Goal: Task Accomplishment & Management: Complete application form

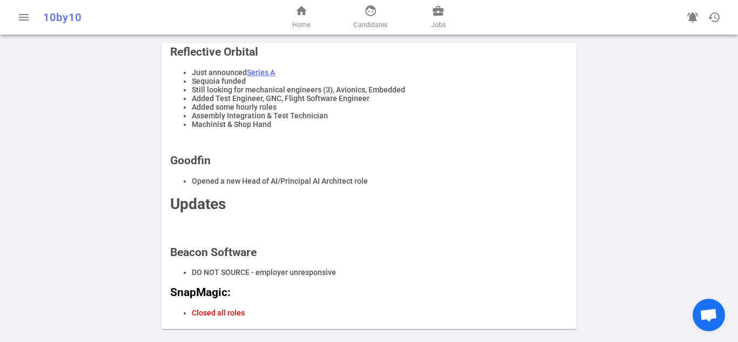
scroll to position [423, 0]
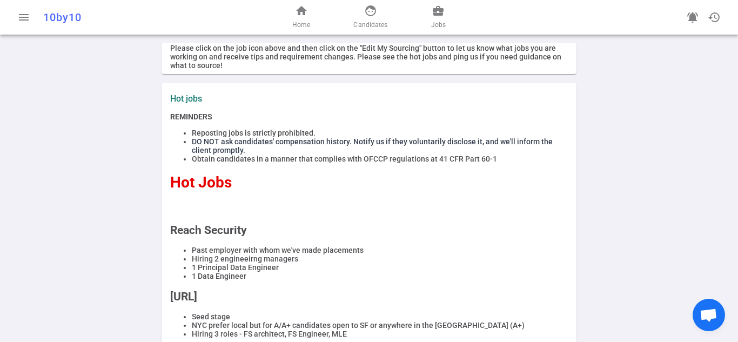
scroll to position [0, 0]
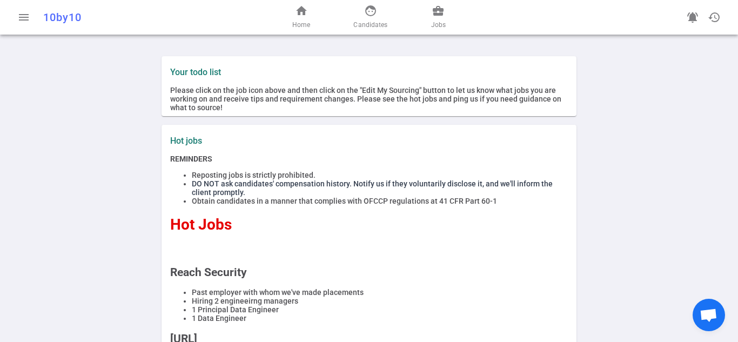
click at [341, 22] on div "home Home face Candidates business_center Jobs" at bounding box center [368, 17] width 237 height 35
click at [362, 19] on link "face Candidates" at bounding box center [370, 17] width 34 height 26
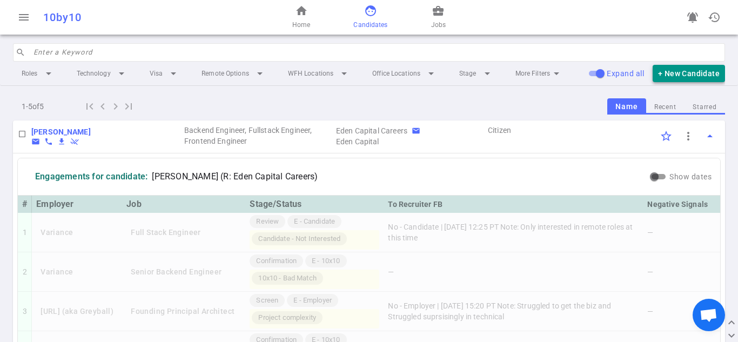
click at [661, 78] on button "+ New Candidate" at bounding box center [688, 74] width 72 height 18
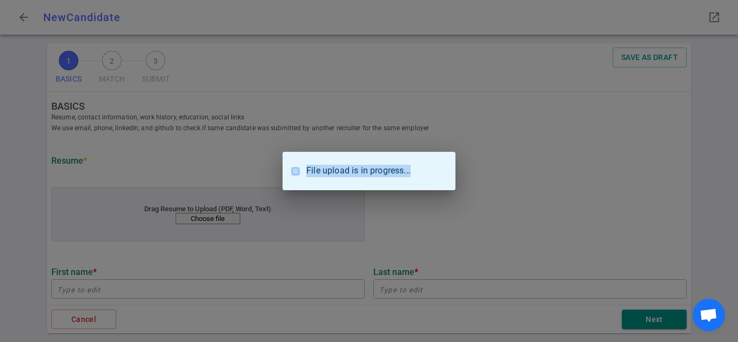
drag, startPoint x: 537, startPoint y: 2, endPoint x: 462, endPoint y: 113, distance: 134.6
click at [462, 113] on div "File upload is in progress..." at bounding box center [369, 171] width 738 height 342
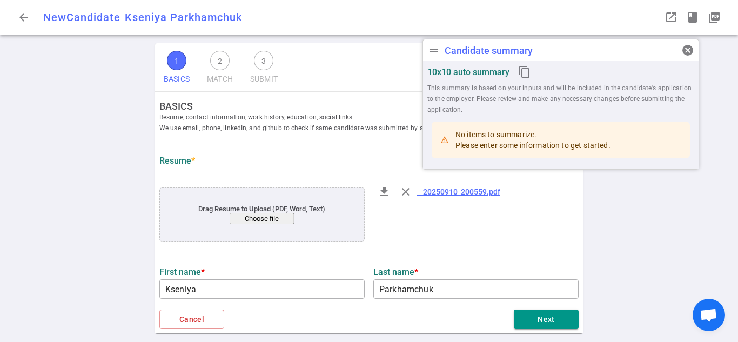
type input "Kseniya"
type input "Parkhamchuk"
type input "[EMAIL_ADDRESS][DOMAIN_NAME]"
type input "+1(512)748- 6658"
type input "[URL][DOMAIN_NAME]"
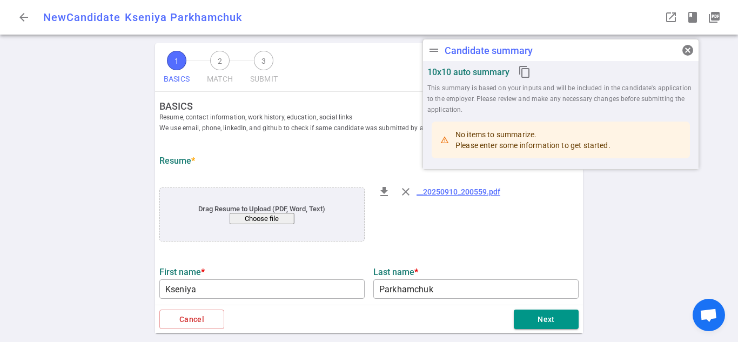
type textarea "[URL][DOMAIN_NAME]"
type textarea "Senior Software Engineer"
type input "5.3"
type input "Computer Science"
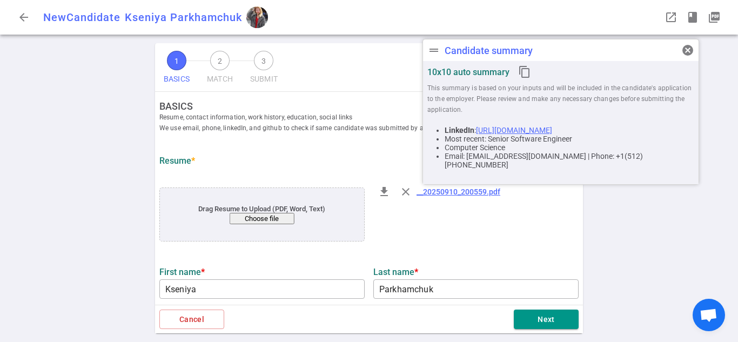
click at [492, 248] on div "file_download close __20250910_200559.pdf" at bounding box center [476, 215] width 214 height 73
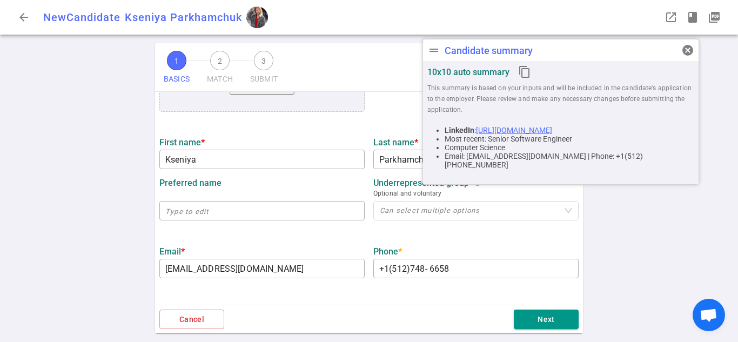
scroll to position [151, 0]
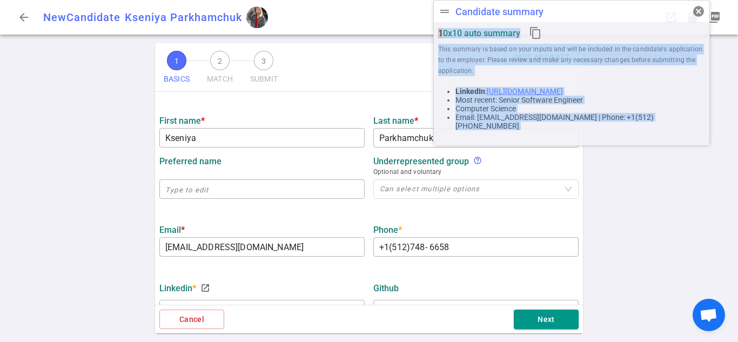
drag, startPoint x: 567, startPoint y: 51, endPoint x: 578, endPoint y: -1, distance: 52.4
click at [578, 0] on html "arrow_back New Candidate Kseniya Parkhamchuk drag_handle Candidate summary canc…" at bounding box center [369, 171] width 738 height 342
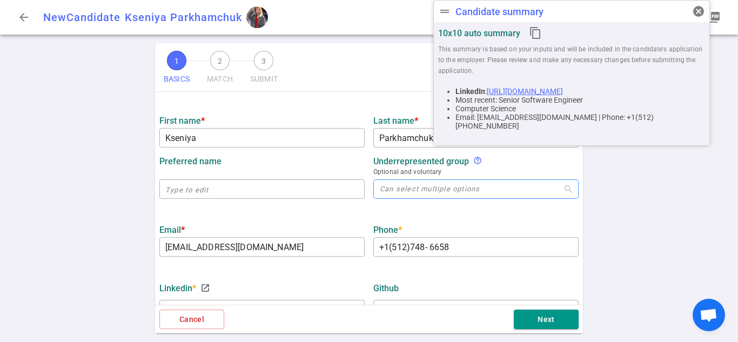
click at [546, 191] on div at bounding box center [470, 189] width 190 height 8
click at [592, 165] on div "1 BASICS 2 MATCH 3 SUBMIT SAVE AS DRAFT BASICS Resume, contact information, wor…" at bounding box center [369, 192] width 738 height 299
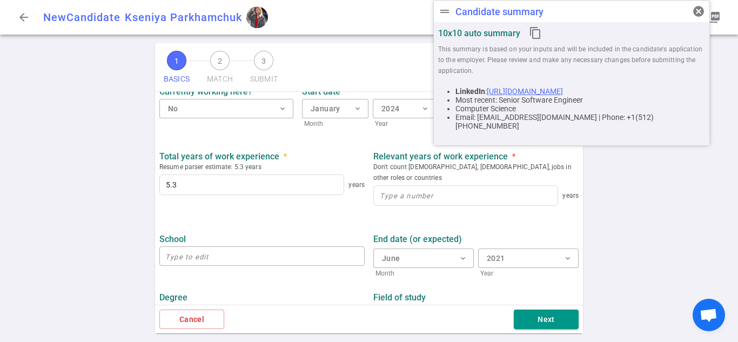
scroll to position [538, 0]
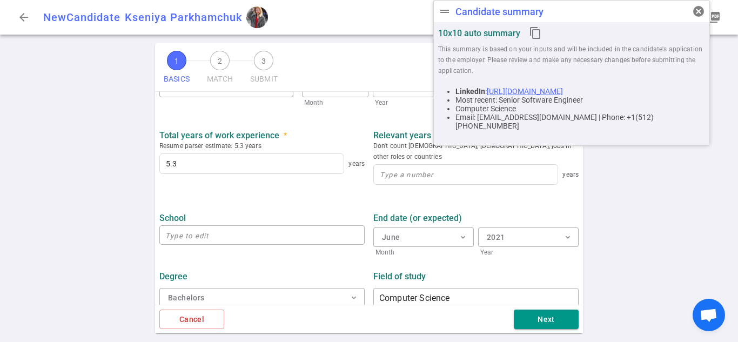
click at [510, 322] on div "Next" at bounding box center [401, 319] width 354 height 20
click at [525, 321] on button "Next" at bounding box center [545, 319] width 65 height 20
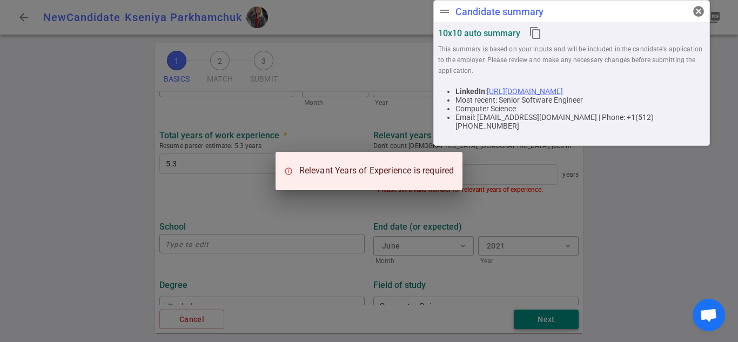
click at [525, 321] on div "Relevant Years of Experience is required" at bounding box center [369, 171] width 738 height 342
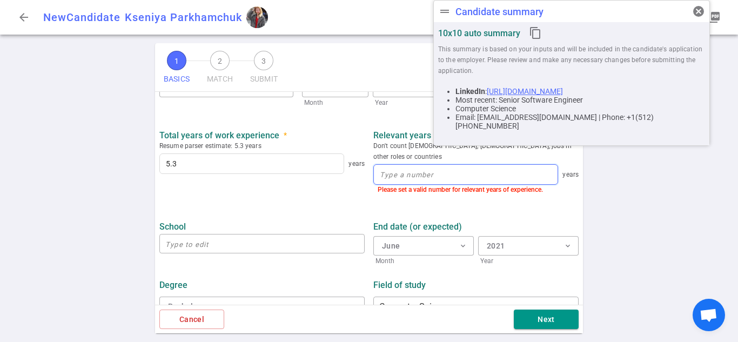
click at [410, 165] on input at bounding box center [466, 174] width 184 height 19
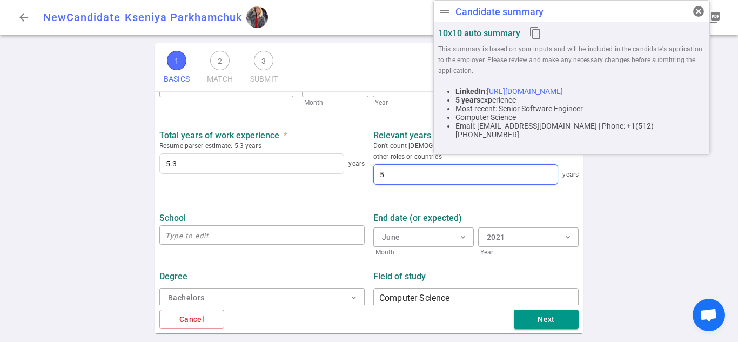
type input "5"
click at [553, 306] on div "Cancel Next" at bounding box center [369, 319] width 428 height 29
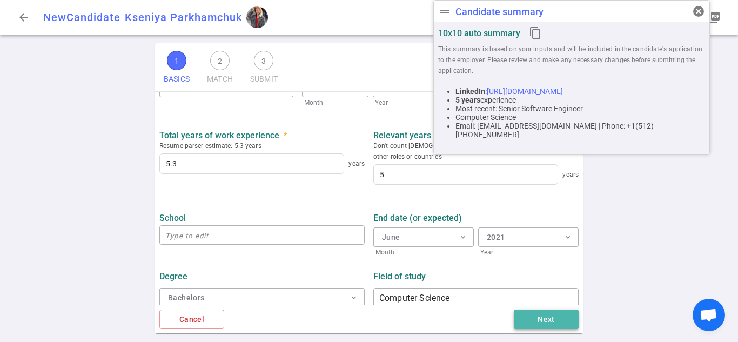
click at [547, 317] on button "Next" at bounding box center [545, 319] width 65 height 20
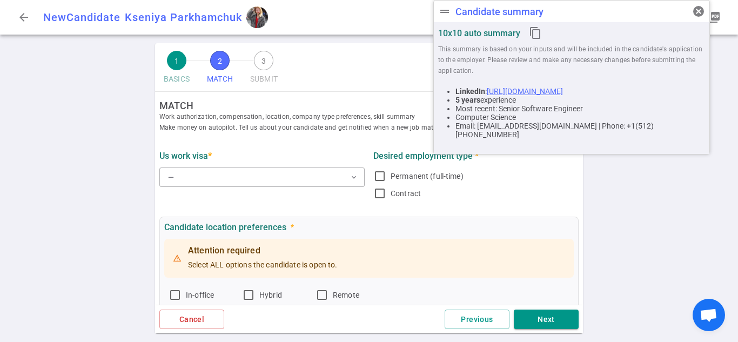
scroll to position [0, 0]
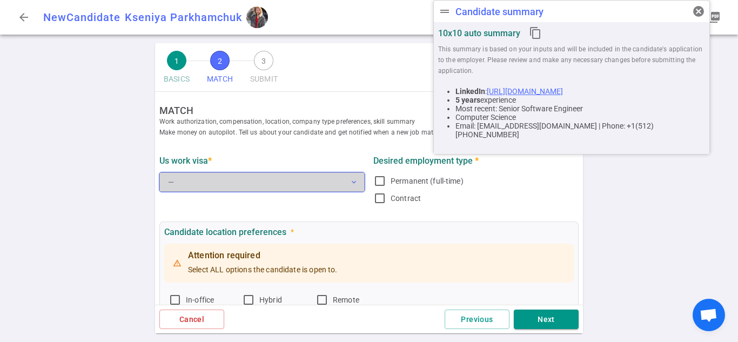
click at [342, 177] on button "— expand_more" at bounding box center [261, 181] width 205 height 19
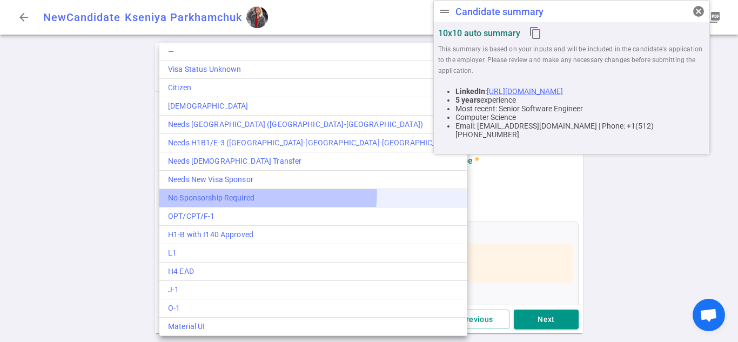
click at [267, 192] on div "No Sponsorship Required" at bounding box center [313, 197] width 290 height 11
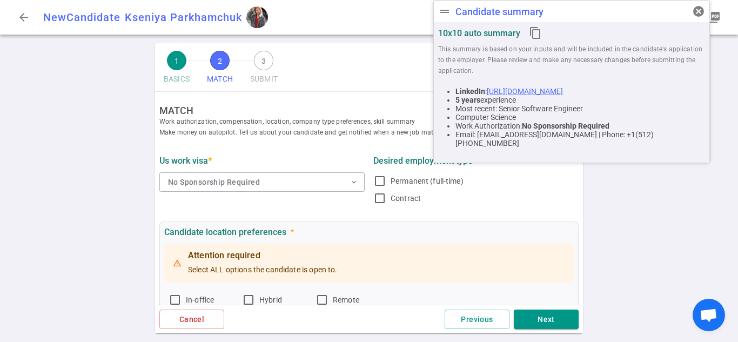
click at [340, 204] on div "US work visa * No Sponsorship Required expand_more" at bounding box center [262, 180] width 214 height 58
click at [376, 185] on input "Permanent (full-time)" at bounding box center [379, 180] width 13 height 13
checkbox input "true"
click at [376, 195] on input "Contract" at bounding box center [379, 198] width 13 height 13
checkbox input "true"
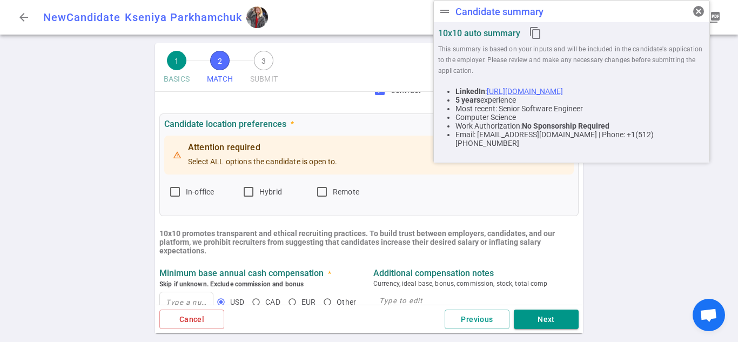
scroll to position [130, 0]
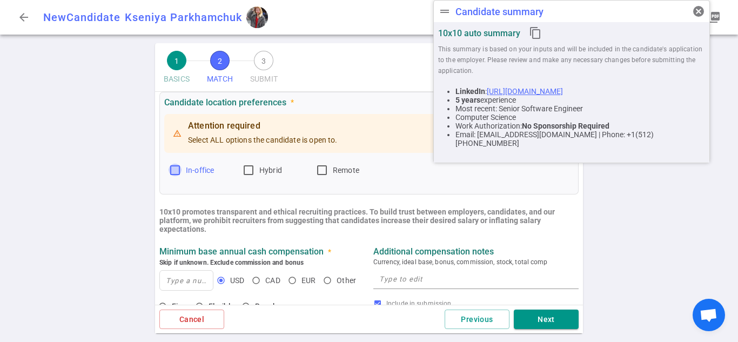
click at [171, 166] on input "In-office" at bounding box center [174, 170] width 13 height 13
checkbox input "true"
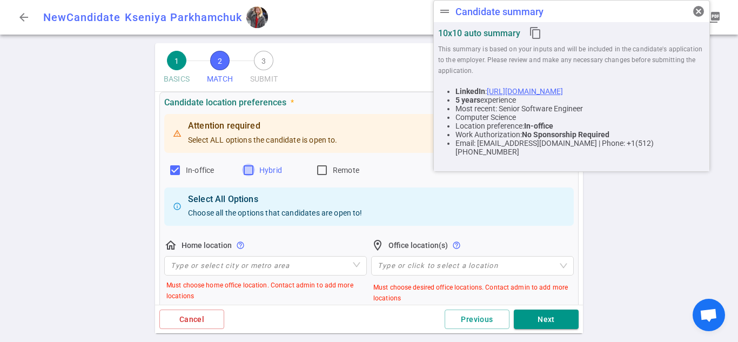
click at [252, 168] on input "Hybrid" at bounding box center [248, 170] width 13 height 13
checkbox input "true"
click at [320, 171] on input "Remote" at bounding box center [321, 170] width 13 height 13
checkbox input "true"
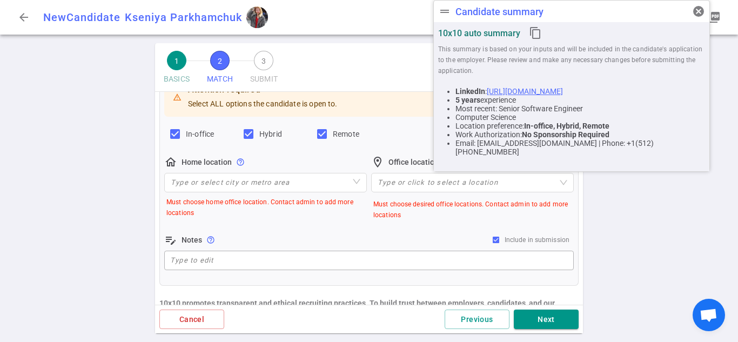
scroll to position [173, 0]
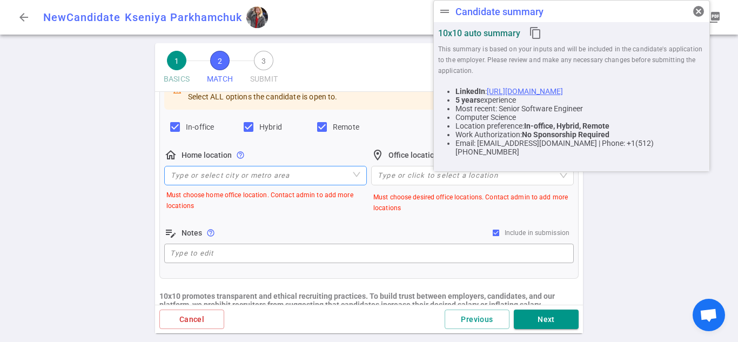
click at [222, 166] on div "Type or select city or metro area" at bounding box center [265, 175] width 202 height 19
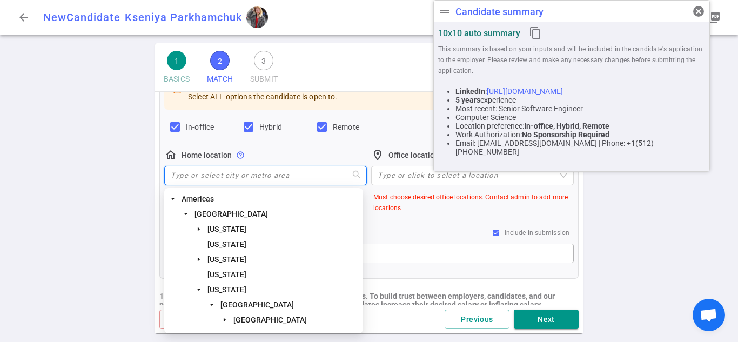
click at [217, 178] on input "search" at bounding box center [266, 175] width 190 height 18
click at [268, 301] on span "[GEOGRAPHIC_DATA]" at bounding box center [256, 304] width 73 height 9
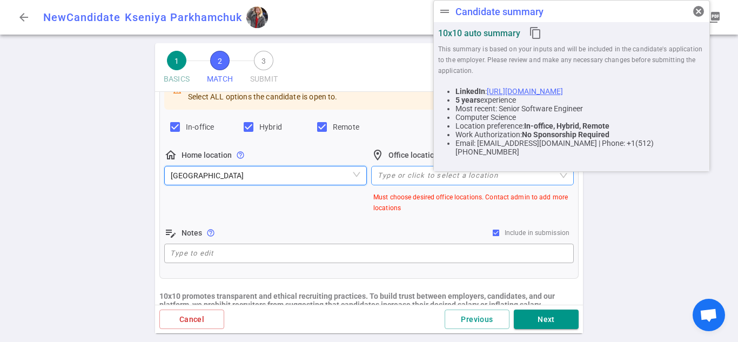
click at [412, 176] on div at bounding box center [466, 175] width 187 height 8
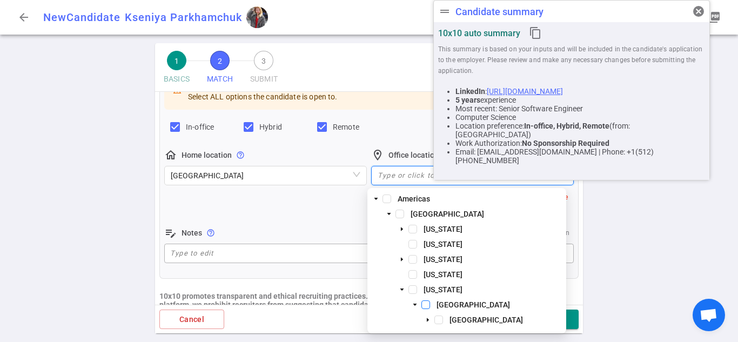
click at [427, 305] on span at bounding box center [425, 304] width 9 height 9
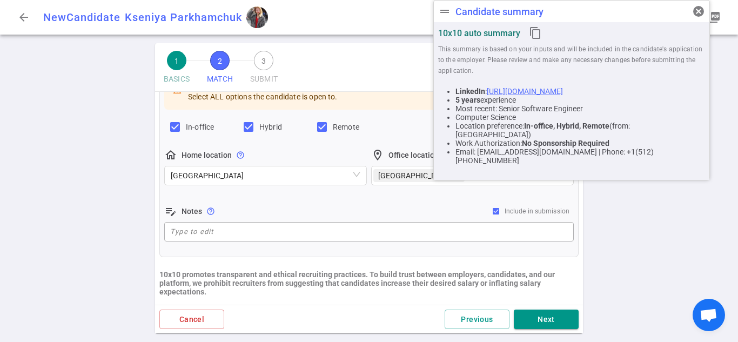
click at [644, 218] on div "1 BASICS 2 MATCH 3 SUBMIT SAVE AS DRAFT MATCH Work authorization, compensation,…" at bounding box center [369, 192] width 738 height 299
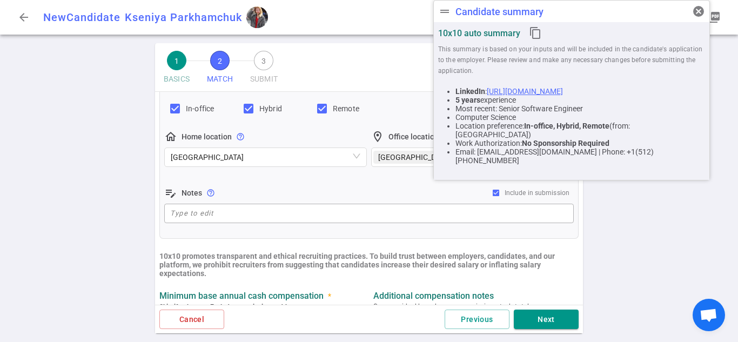
scroll to position [193, 0]
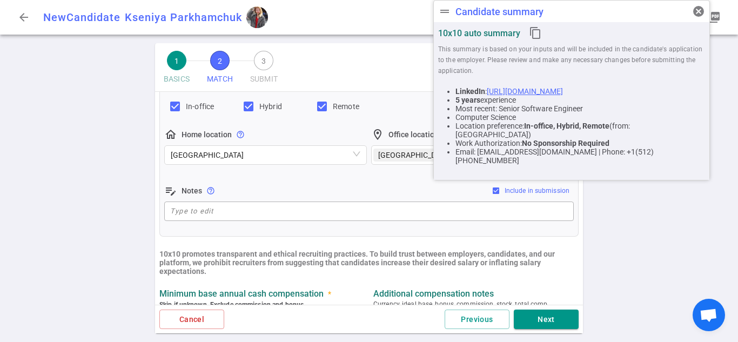
click at [491, 194] on input "Include in submission" at bounding box center [495, 190] width 9 height 9
checkbox input "false"
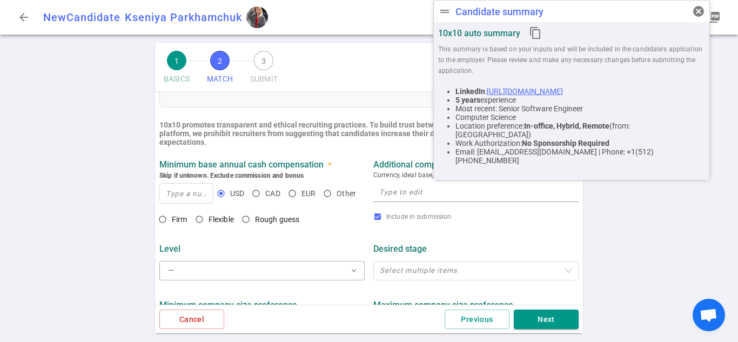
scroll to position [324, 0]
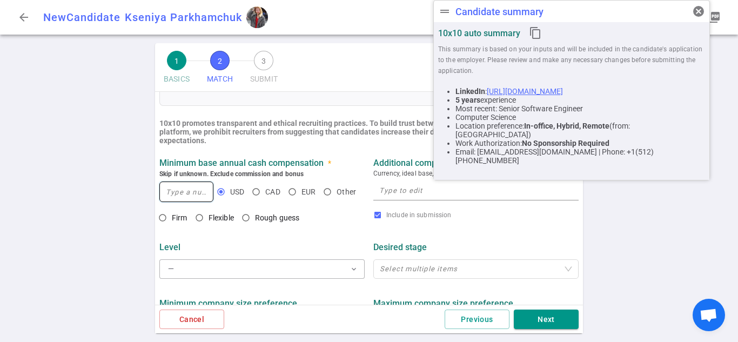
click at [201, 194] on input at bounding box center [186, 191] width 53 height 19
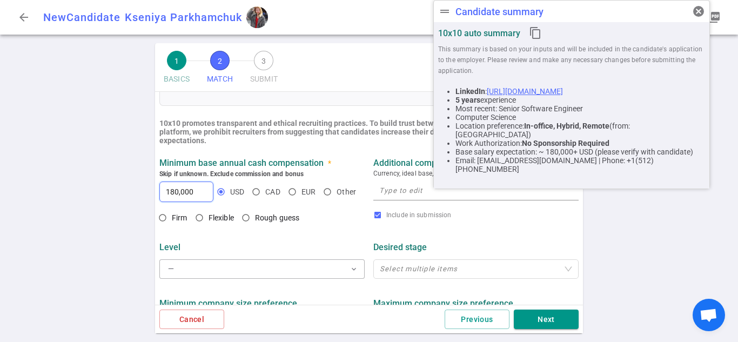
type input "180,000"
click at [289, 175] on b "Skip if unknown. Exclude commission and bonus" at bounding box center [231, 174] width 144 height 8
click at [425, 214] on span "Include in submission" at bounding box center [418, 215] width 65 height 8
click at [382, 214] on input "Include in submission" at bounding box center [377, 215] width 9 height 9
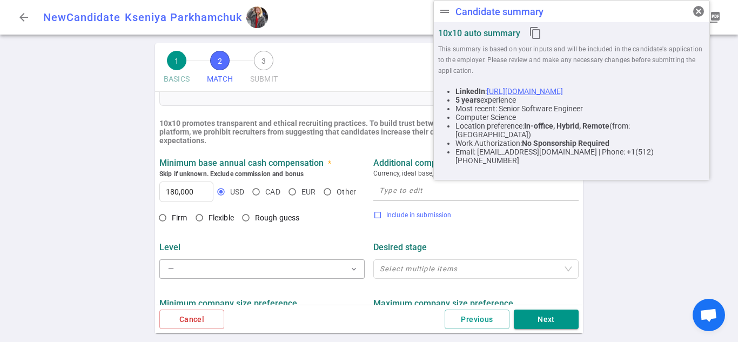
click at [442, 213] on span "Include in submission" at bounding box center [418, 214] width 65 height 11
click at [382, 213] on input "Include in submission" at bounding box center [377, 215] width 9 height 9
checkbox input "true"
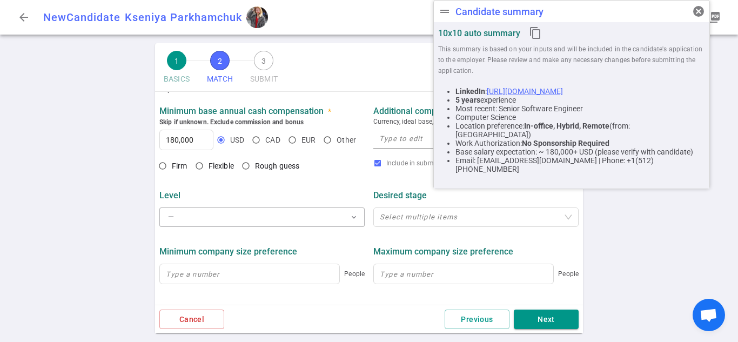
scroll to position [380, 0]
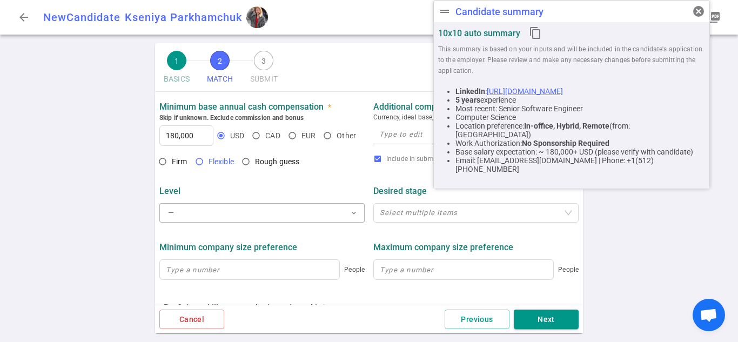
click at [198, 163] on input "Flexible" at bounding box center [199, 161] width 18 height 18
radio input "true"
click at [279, 233] on div "Minimum company size preference People Maximum company size preference People" at bounding box center [369, 257] width 428 height 57
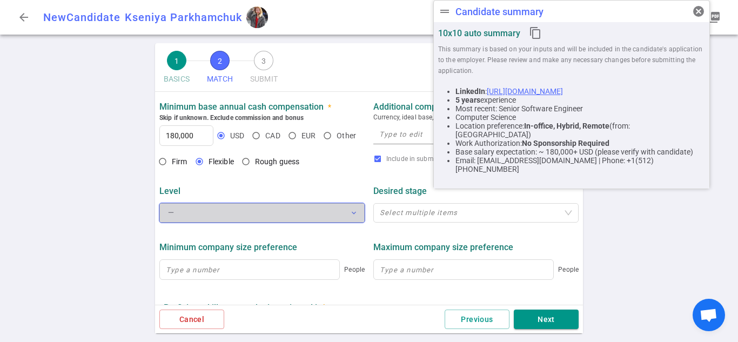
click at [278, 220] on button "— expand_more" at bounding box center [261, 212] width 205 height 19
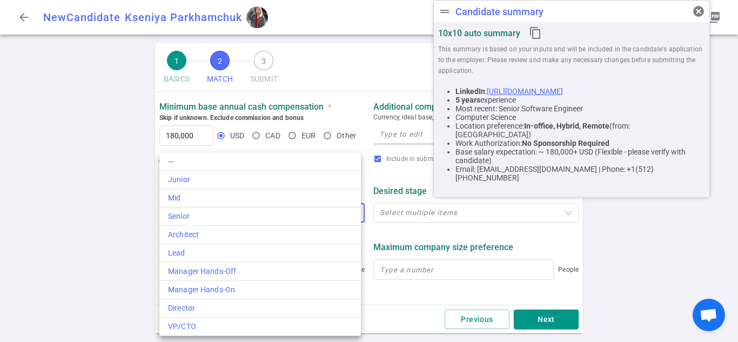
click at [88, 278] on div at bounding box center [369, 171] width 738 height 342
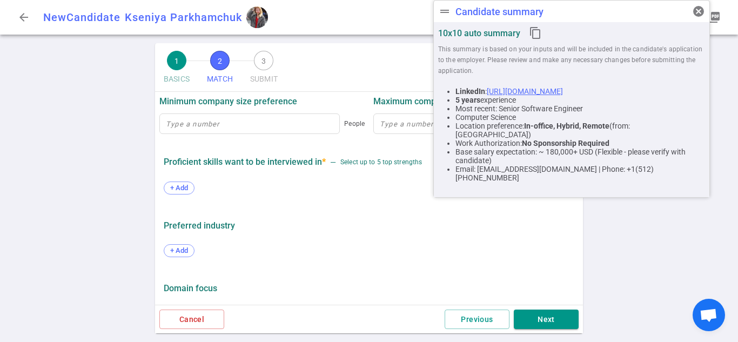
scroll to position [530, 0]
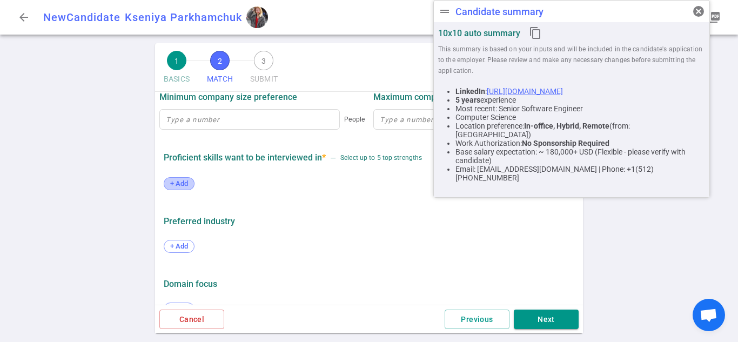
click at [185, 184] on span "+ Add" at bounding box center [178, 183] width 25 height 8
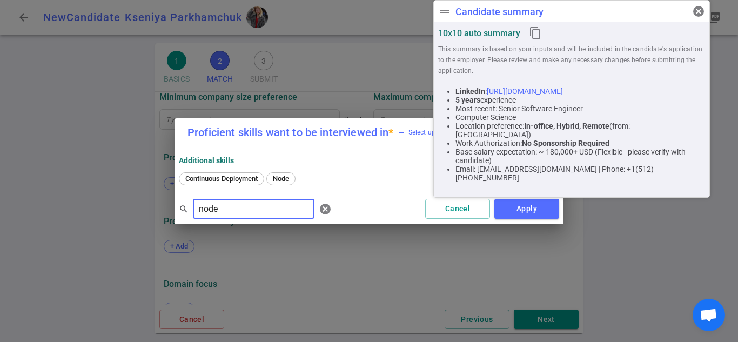
type input "node"
click at [335, 177] on div "Continuous Deployment Node" at bounding box center [369, 179] width 380 height 15
click at [293, 178] on span "Node" at bounding box center [281, 178] width 24 height 8
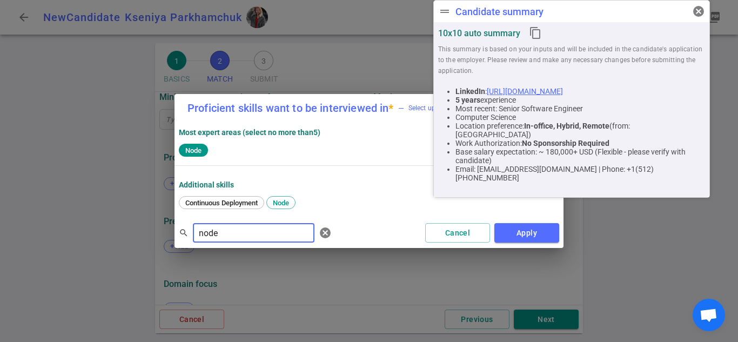
click at [256, 225] on input "node" at bounding box center [253, 232] width 121 height 17
click at [366, 204] on span "Python" at bounding box center [362, 203] width 29 height 8
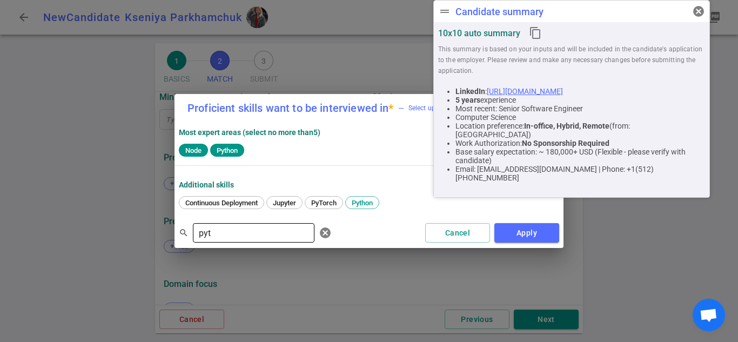
click at [216, 241] on div "search pyt ​ [PERSON_NAME] Apply" at bounding box center [368, 233] width 389 height 30
click at [220, 235] on input "pyt" at bounding box center [253, 232] width 121 height 17
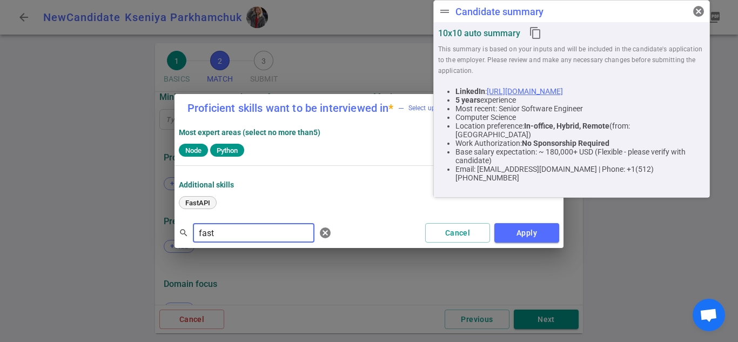
type input "fast"
click at [200, 207] on div "FastAPI" at bounding box center [198, 202] width 38 height 13
click at [236, 239] on input "fast" at bounding box center [253, 232] width 121 height 17
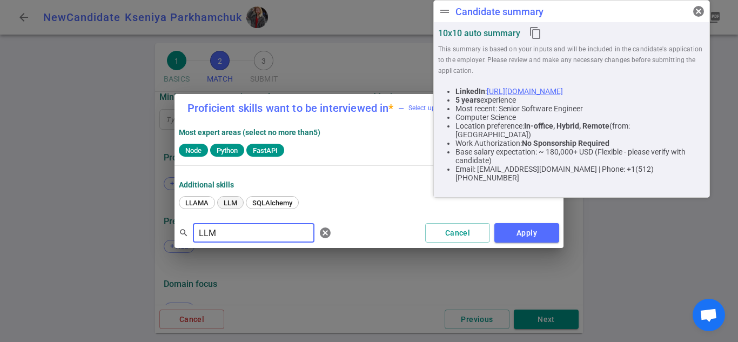
click at [231, 201] on span "LLM" at bounding box center [230, 203] width 21 height 8
click at [228, 229] on input "LLM" at bounding box center [253, 232] width 121 height 17
type input "PYT"
click at [318, 202] on span "PyTorch" at bounding box center [323, 203] width 33 height 8
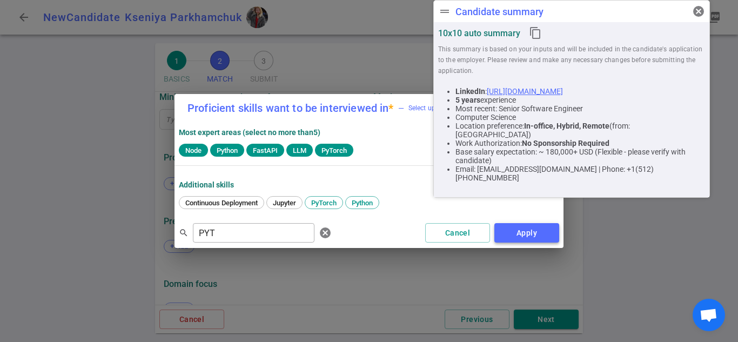
click at [534, 235] on button "Apply" at bounding box center [526, 233] width 65 height 20
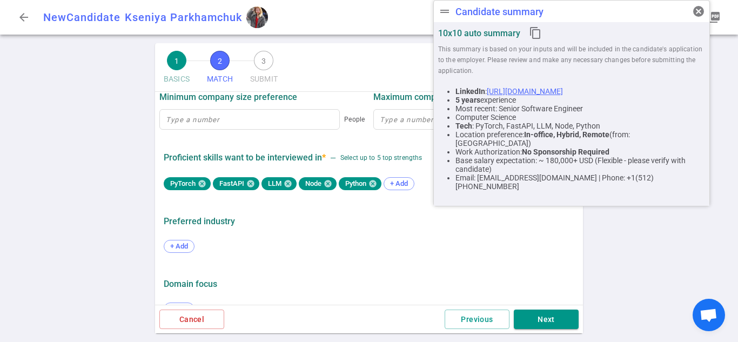
scroll to position [556, 0]
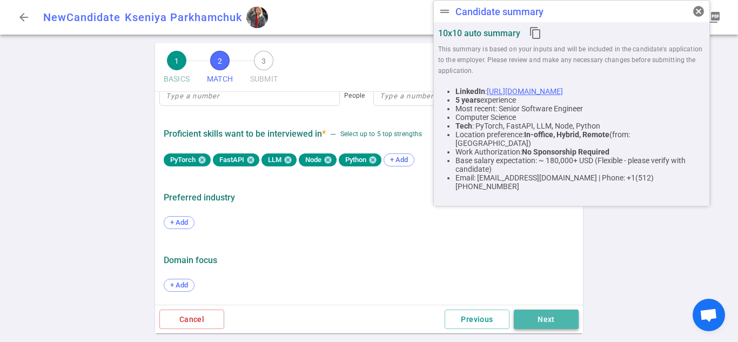
click at [554, 322] on button "Next" at bounding box center [545, 319] width 65 height 20
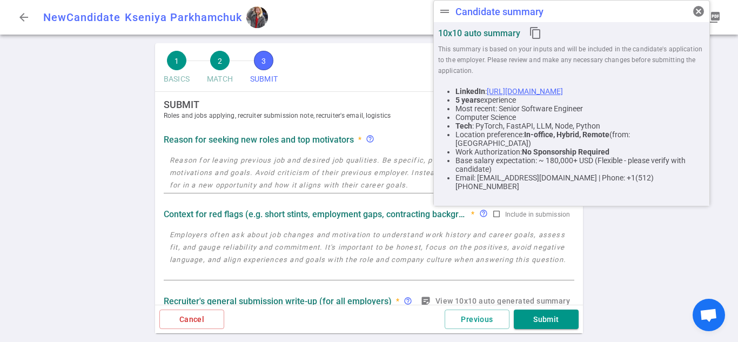
scroll to position [0, 0]
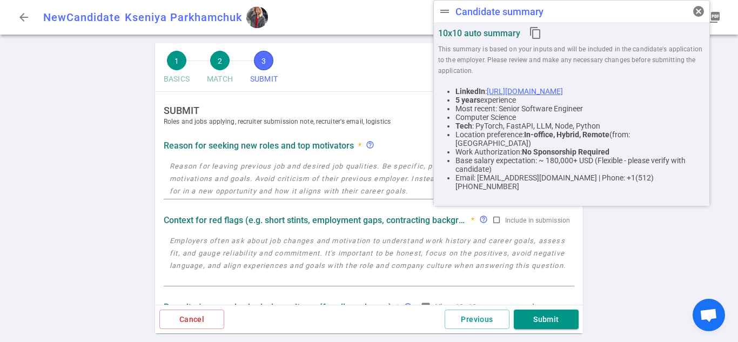
click at [387, 194] on textarea at bounding box center [369, 178] width 398 height 37
click at [260, 167] on textarea at bounding box center [369, 178] width 398 height 37
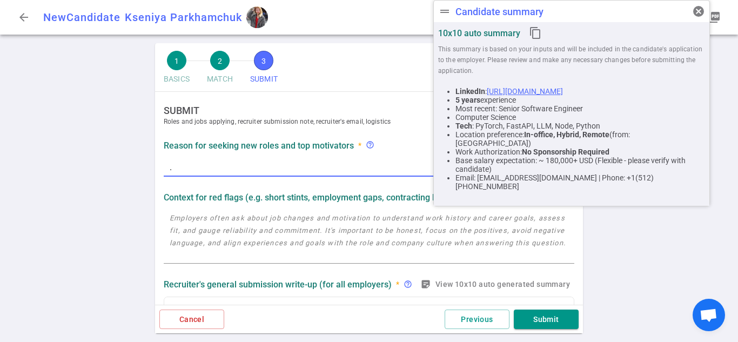
type textarea "."
type textarea "c"
type textarea "C"
type textarea "."
click at [204, 240] on textarea at bounding box center [369, 237] width 398 height 50
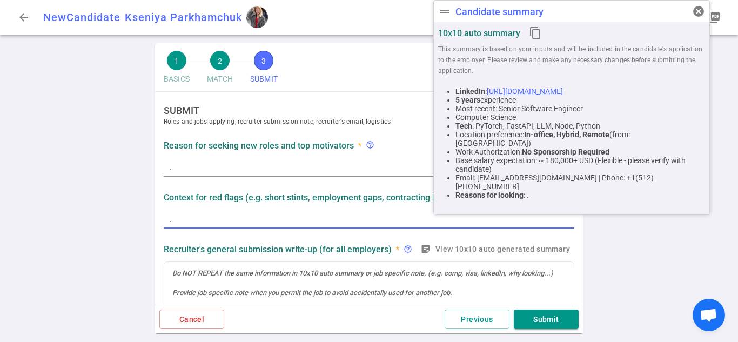
type textarea "."
drag, startPoint x: 614, startPoint y: 251, endPoint x: 600, endPoint y: 274, distance: 27.4
click at [614, 251] on div "1 BASICS 2 MATCH 3 SUBMIT SAVE AS DRAFT SUBMIT Roles and jobs applying, recruit…" at bounding box center [369, 192] width 738 height 299
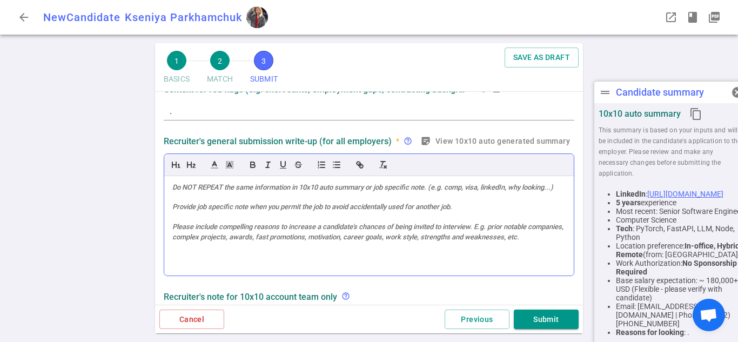
click at [295, 193] on div at bounding box center [368, 226] width 409 height 100
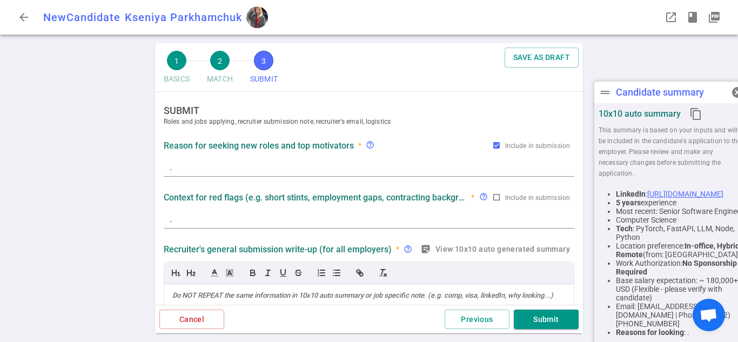
click at [376, 167] on textarea "." at bounding box center [369, 167] width 398 height 12
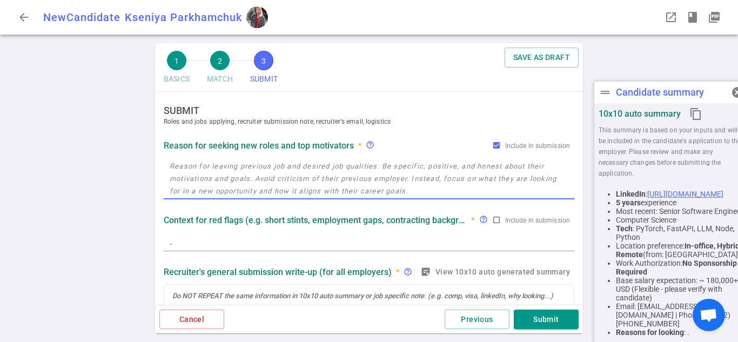
paste textarea "Excited about LLMs, inference optimization, data processing, and model developm…"
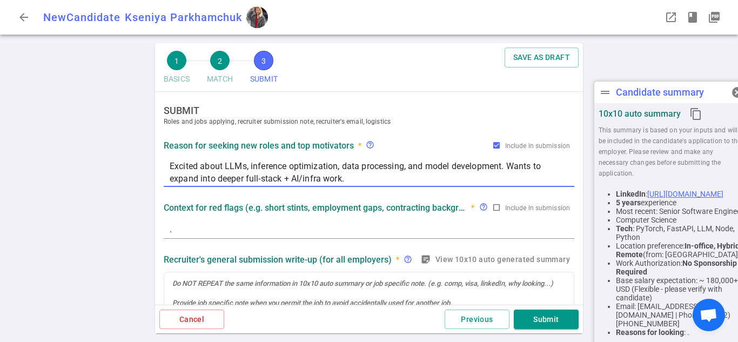
type textarea "Excited about LLMs, inference optimization, data processing, and model developm…"
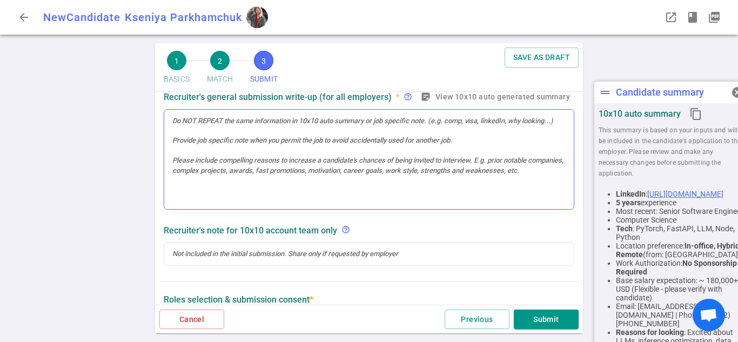
click at [456, 172] on div at bounding box center [368, 160] width 409 height 100
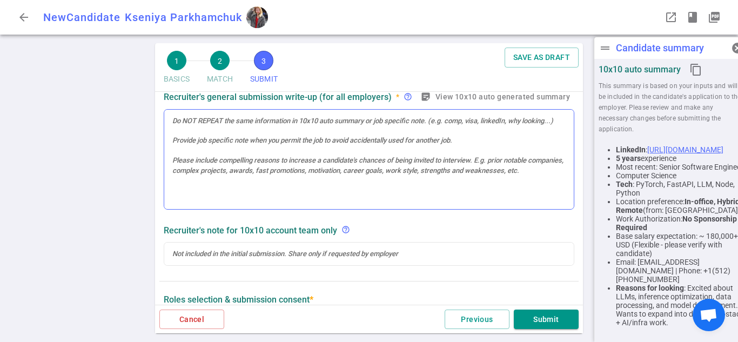
scroll to position [185, 0]
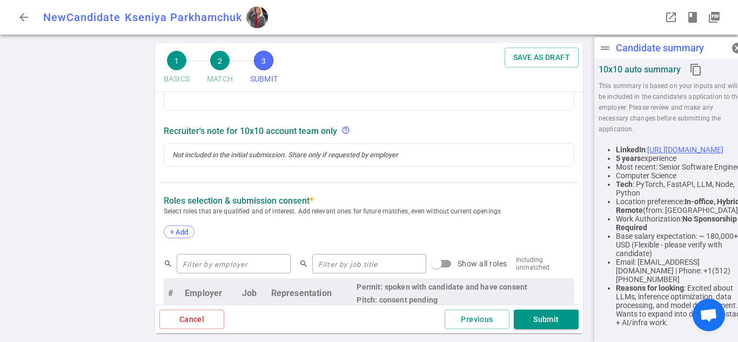
click at [382, 73] on div "1 BASICS 2 MATCH 3 SUBMIT SAVE AS DRAFT" at bounding box center [369, 67] width 428 height 49
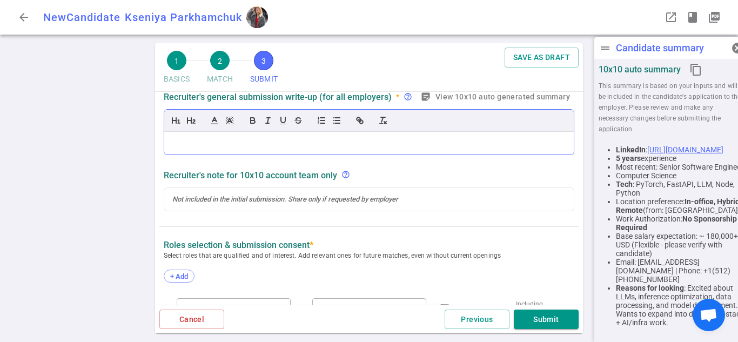
click at [298, 132] on div at bounding box center [368, 143] width 409 height 23
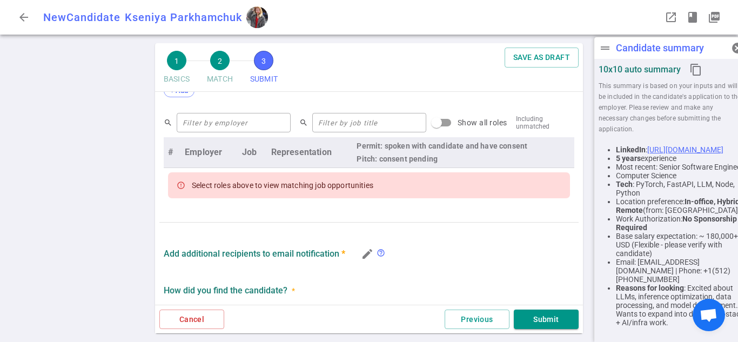
scroll to position [445, 0]
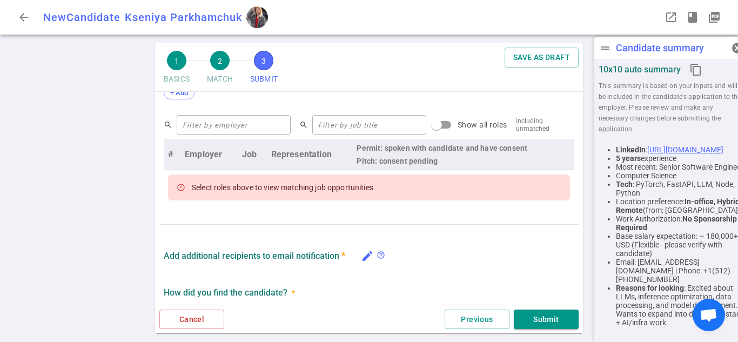
click at [364, 256] on icon "edit" at bounding box center [367, 255] width 13 height 13
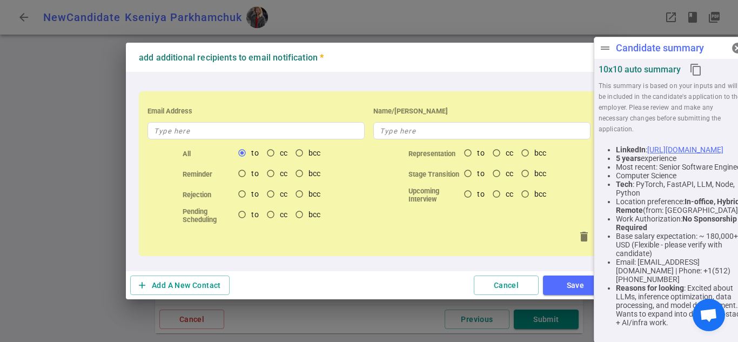
scroll to position [423, 0]
click at [302, 135] on input "text" at bounding box center [255, 130] width 217 height 17
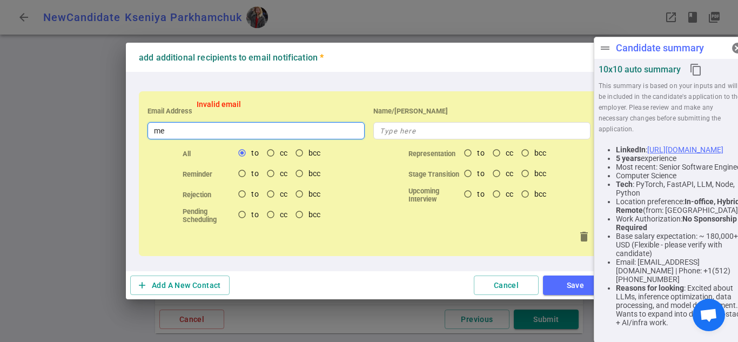
type input "m"
paste input "[PERSON_NAME][EMAIL_ADDRESS][DOMAIN_NAME]"
type input "[PERSON_NAME][EMAIL_ADDRESS][DOMAIN_NAME]"
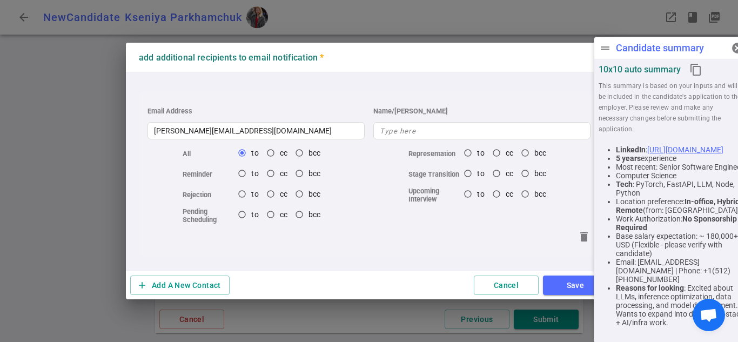
click at [449, 274] on div "add Add A New Contact Cancel Save" at bounding box center [369, 285] width 486 height 29
click at [574, 283] on button "Save" at bounding box center [575, 285] width 65 height 20
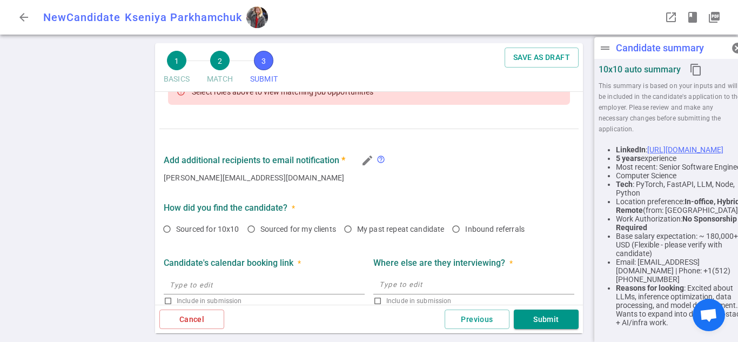
scroll to position [516, 0]
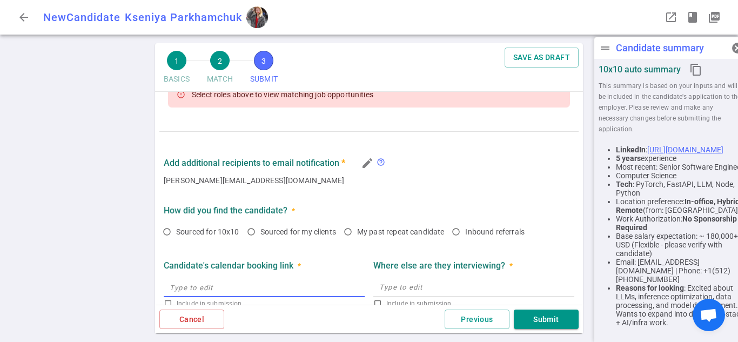
click at [329, 283] on input "text" at bounding box center [264, 287] width 201 height 17
type input "."
click at [269, 232] on span "Sourced for my clients" at bounding box center [298, 231] width 76 height 9
click at [260, 232] on input "Sourced for my clients" at bounding box center [251, 231] width 18 height 18
radio input "true"
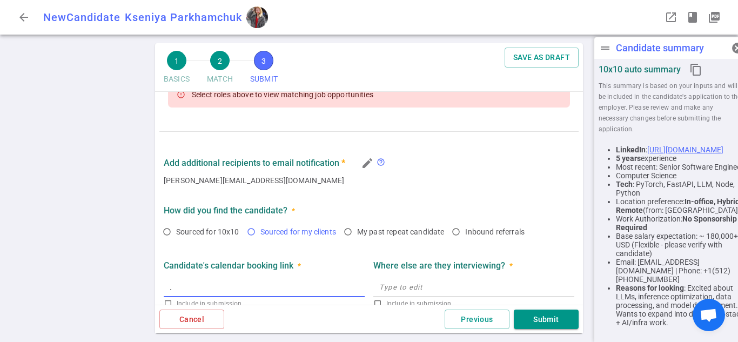
checkbox input "true"
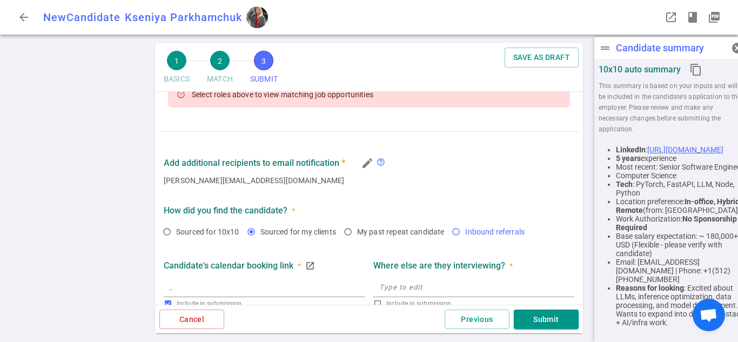
type input "https://."
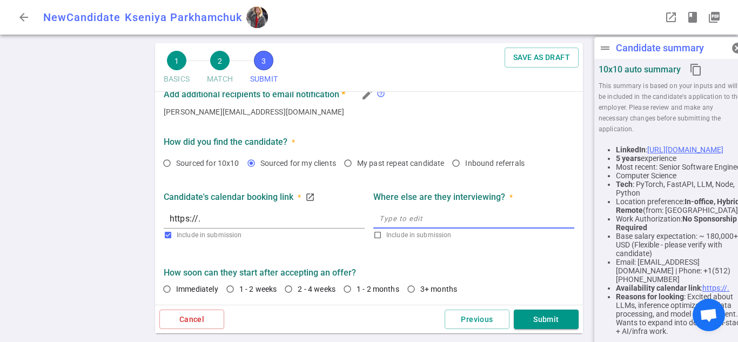
click at [487, 225] on textarea at bounding box center [473, 218] width 189 height 12
type textarea ","
drag, startPoint x: 187, startPoint y: 290, endPoint x: 319, endPoint y: 268, distance: 133.6
click at [187, 290] on span "Immediately" at bounding box center [197, 289] width 42 height 9
click at [176, 290] on input "Immediately" at bounding box center [167, 289] width 18 height 18
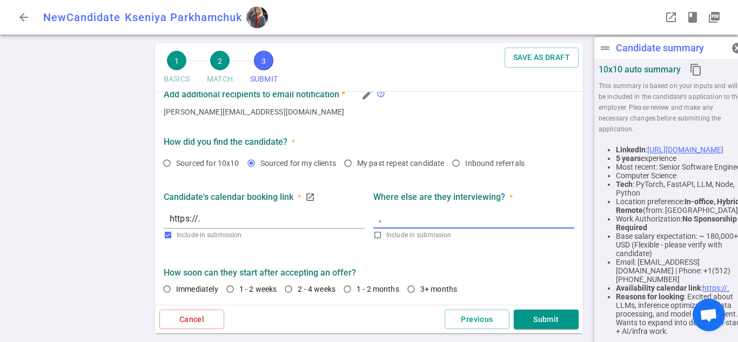
radio input "true"
drag, startPoint x: 583, startPoint y: 288, endPoint x: 584, endPoint y: 294, distance: 6.6
click at [584, 294] on div "1 BASICS 2 MATCH 3 SUBMIT SAVE AS DRAFT SUBMIT Roles and jobs applying, recruit…" at bounding box center [369, 192] width 432 height 299
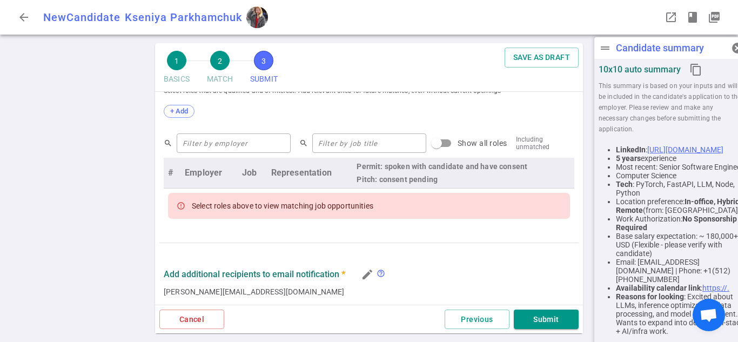
scroll to position [378, 0]
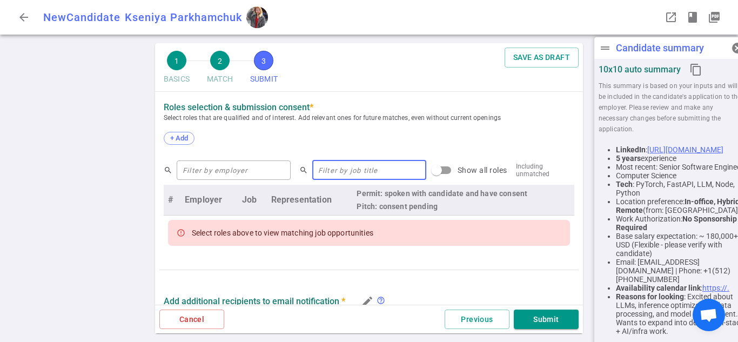
click at [379, 177] on input "text" at bounding box center [369, 169] width 114 height 17
type input "full stack"
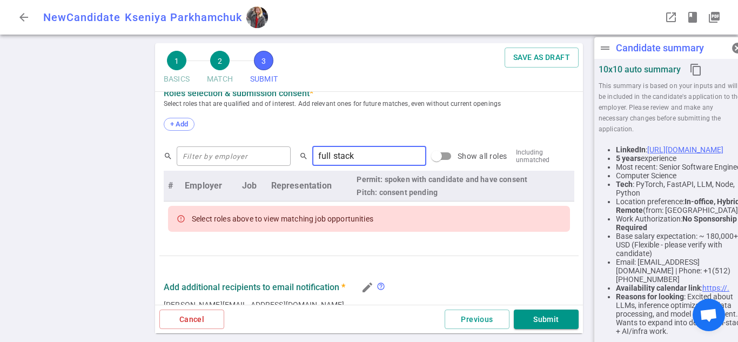
scroll to position [389, 0]
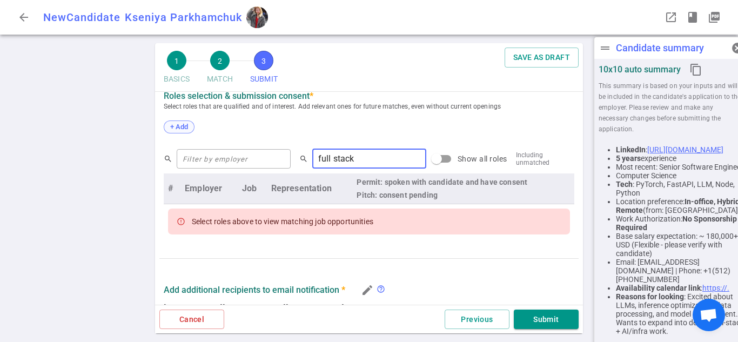
click at [174, 126] on span "+ Add" at bounding box center [178, 127] width 25 height 8
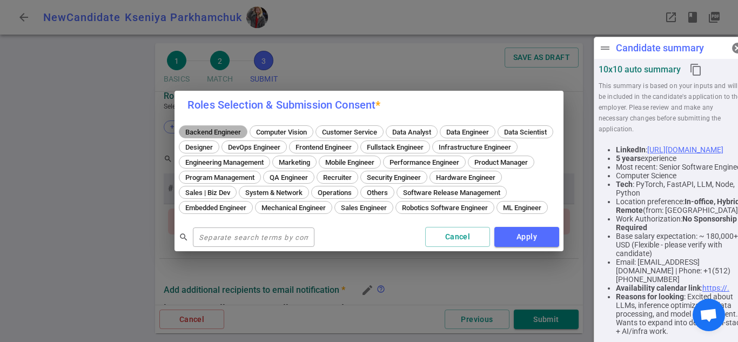
click at [233, 128] on span "Backend Engineer" at bounding box center [212, 132] width 63 height 8
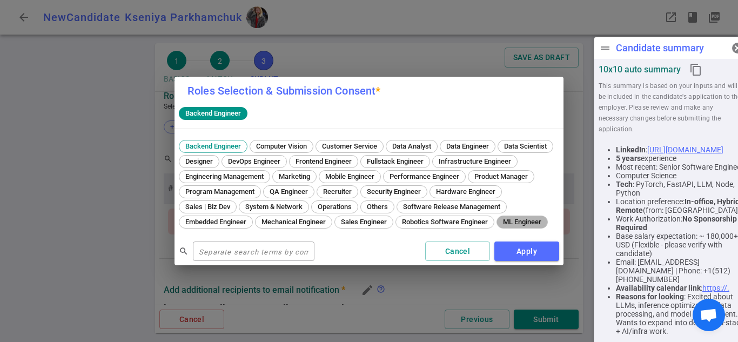
click at [499, 226] on span "ML Engineer" at bounding box center [522, 222] width 46 height 8
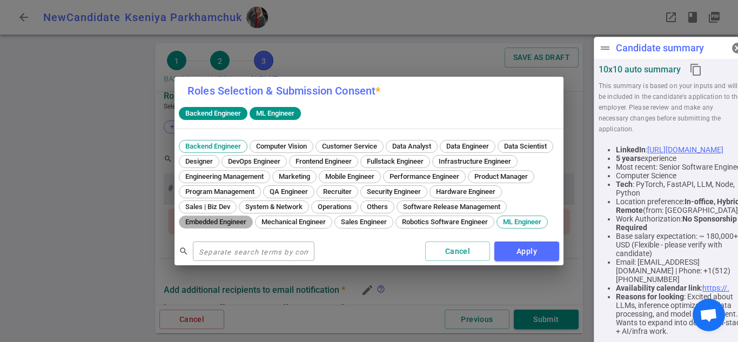
click at [250, 218] on span "Embedded Engineer" at bounding box center [215, 222] width 69 height 8
click at [427, 157] on span "Fullstack Engineer" at bounding box center [395, 161] width 64 height 8
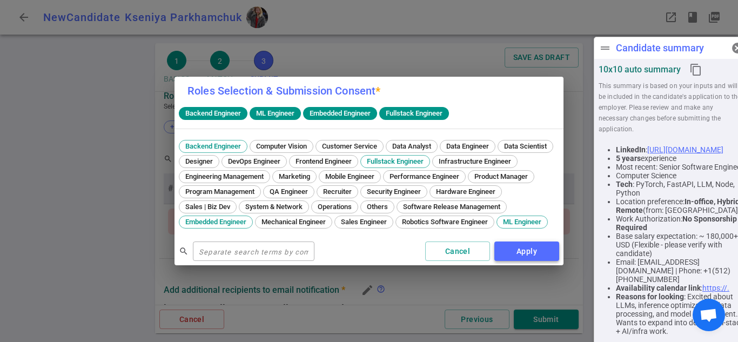
click at [516, 259] on button "Apply" at bounding box center [526, 251] width 65 height 20
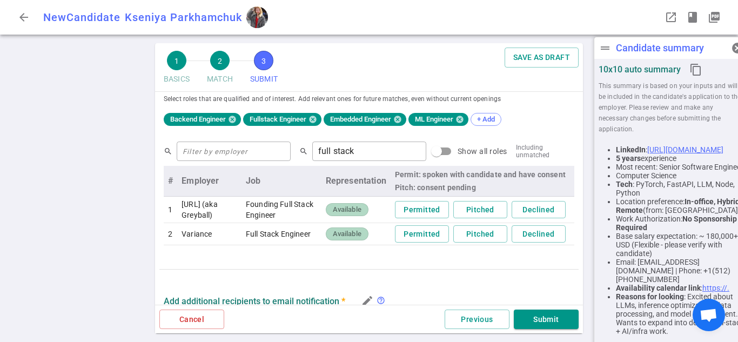
scroll to position [401, 0]
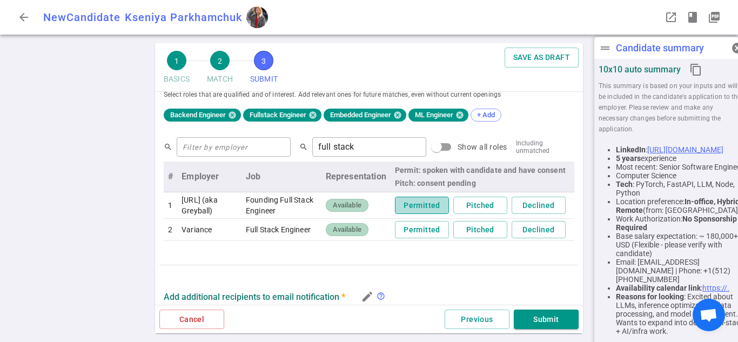
click at [421, 207] on button "Permitted" at bounding box center [422, 206] width 54 height 18
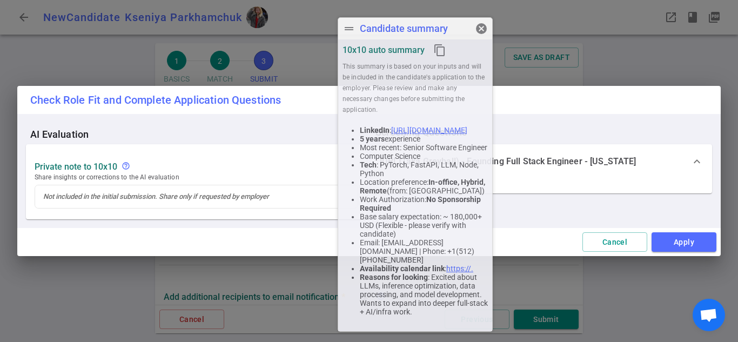
drag, startPoint x: 641, startPoint y: 44, endPoint x: 420, endPoint y: 97, distance: 227.6
click at [420, 97] on div "drag_handle Candidate summary cancel 10x10 auto summary content_copy This summa…" at bounding box center [414, 174] width 155 height 314
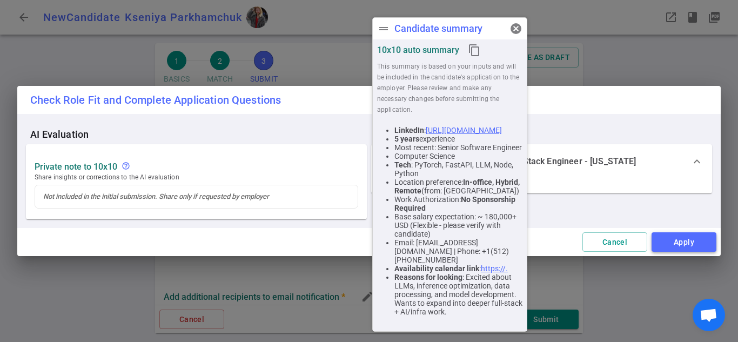
click at [685, 240] on button "Apply" at bounding box center [683, 242] width 65 height 20
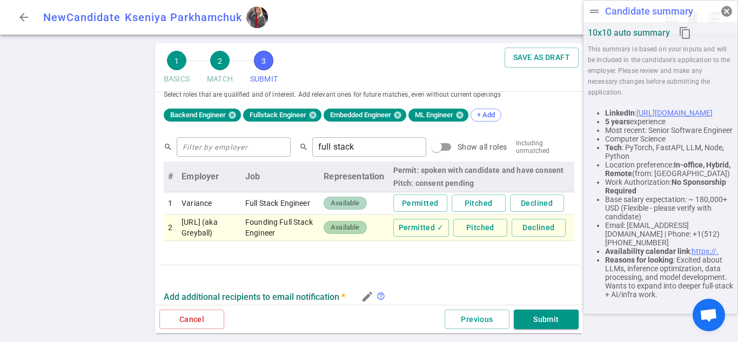
drag, startPoint x: 433, startPoint y: 35, endPoint x: 646, endPoint y: 13, distance: 214.4
click at [646, 13] on div "drag_handle Candidate summary cancel" at bounding box center [660, 12] width 154 height 22
click at [413, 204] on button "Permitted" at bounding box center [420, 203] width 54 height 18
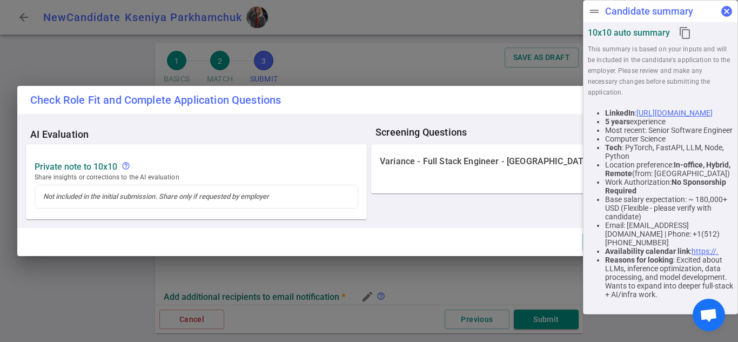
click at [729, 6] on span "cancel" at bounding box center [726, 11] width 13 height 13
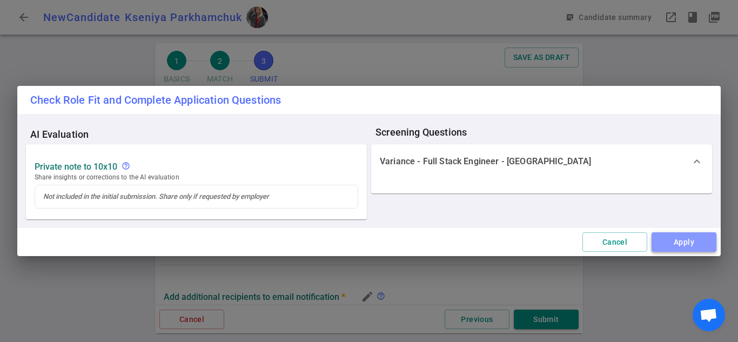
click at [680, 239] on button "Apply" at bounding box center [683, 242] width 65 height 20
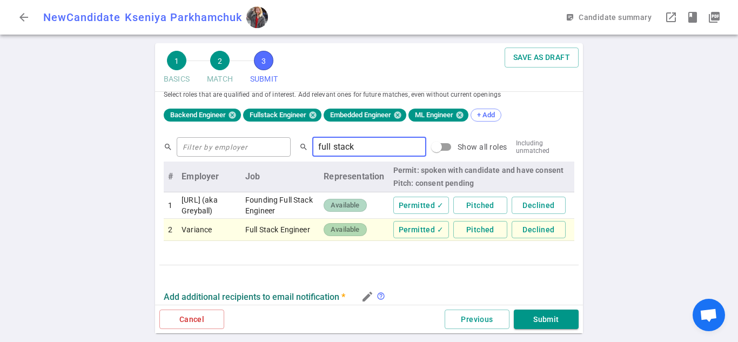
click at [348, 148] on input "full stack" at bounding box center [369, 146] width 114 height 17
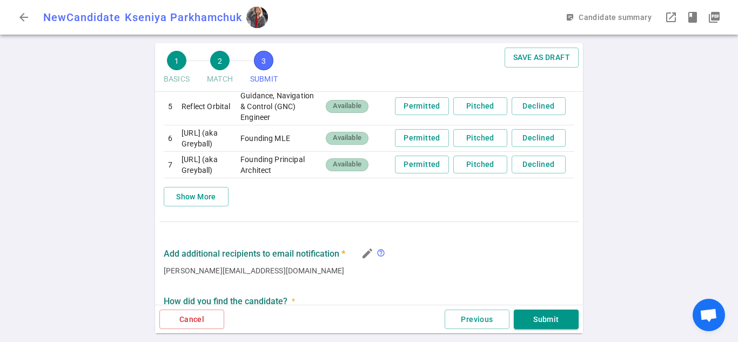
scroll to position [599, 0]
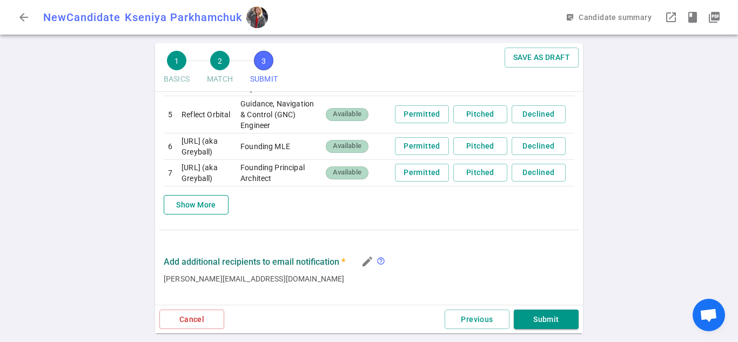
click at [194, 215] on button "Show More" at bounding box center [196, 205] width 65 height 20
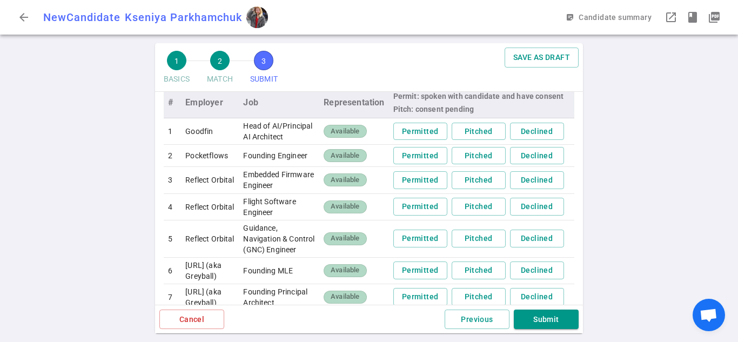
scroll to position [478, 0]
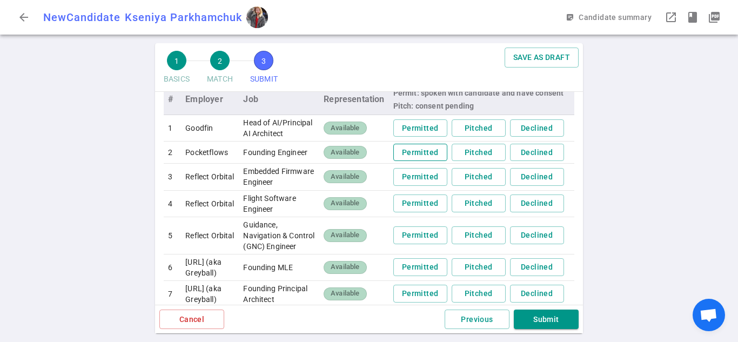
click at [412, 161] on button "Permitted" at bounding box center [420, 153] width 54 height 18
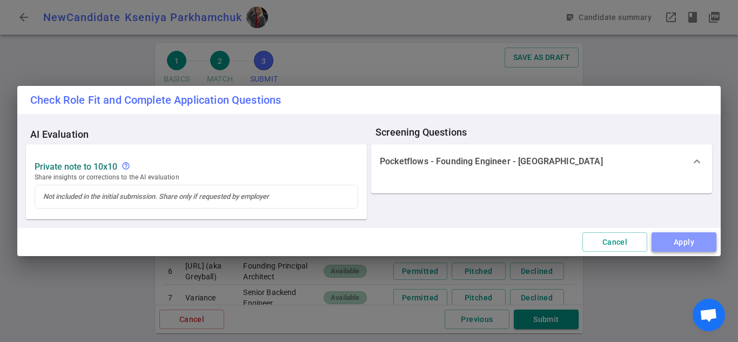
click at [705, 246] on button "Apply" at bounding box center [683, 242] width 65 height 20
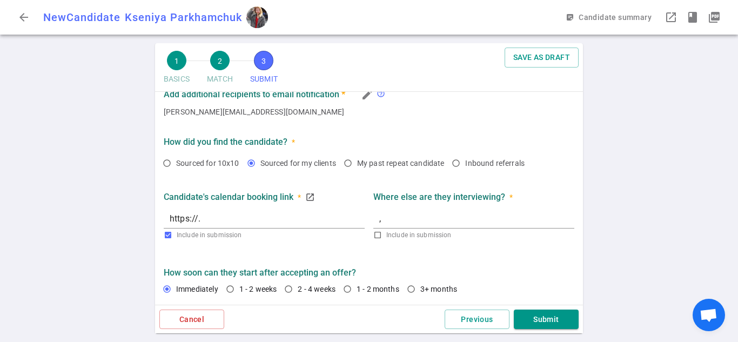
scroll to position [894, 0]
click at [550, 322] on button "Submit" at bounding box center [545, 319] width 65 height 20
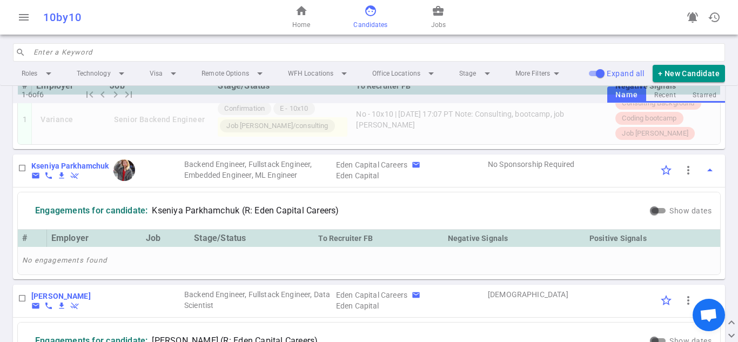
scroll to position [698, 0]
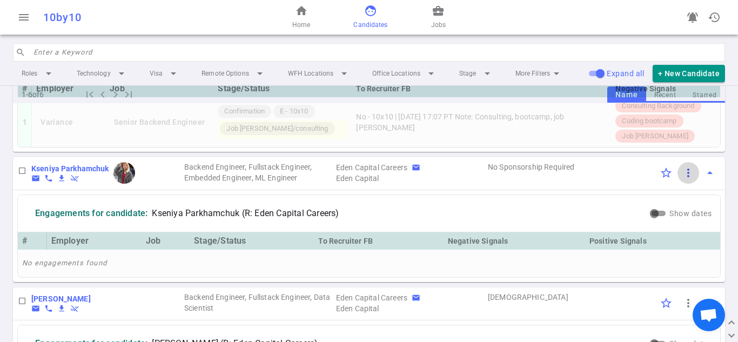
click at [682, 179] on span "more_vert" at bounding box center [687, 172] width 13 height 13
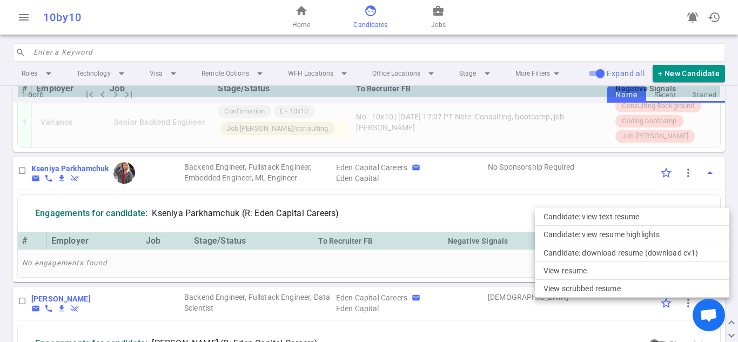
click at [435, 241] on div at bounding box center [369, 171] width 738 height 342
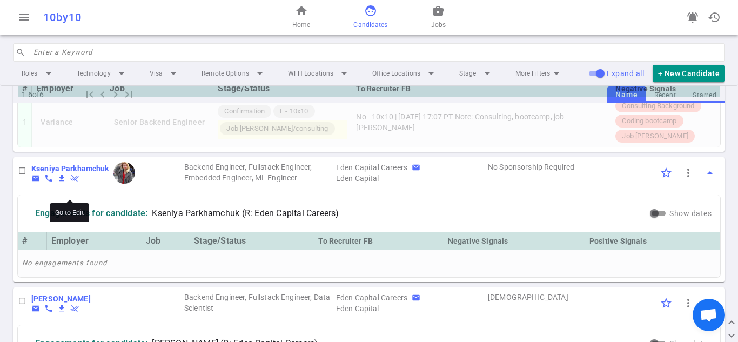
click at [75, 173] on b "Kseniya Parkhamchuk" at bounding box center [70, 168] width 78 height 9
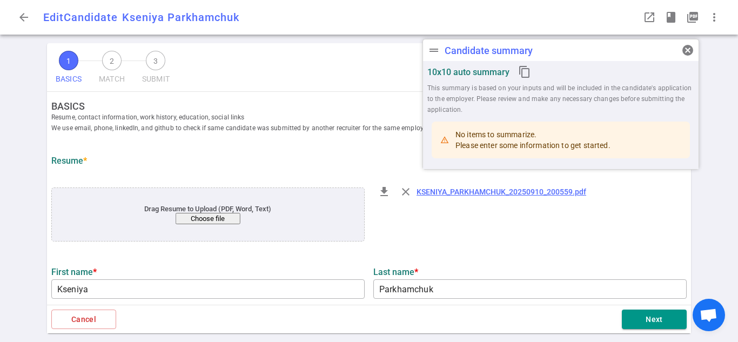
type input "Kseniya"
type input "Parkhamchuk"
type input "[EMAIL_ADDRESS][DOMAIN_NAME]"
type input "+1(512)748- 6658"
type input "[URL][DOMAIN_NAME]"
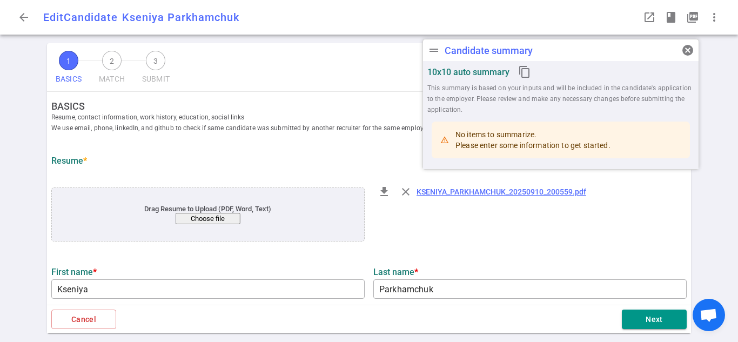
type textarea "[URL][DOMAIN_NAME]"
type textarea "Senior Software Engineer"
type input "5.3"
type input "5"
type input "Computer Science"
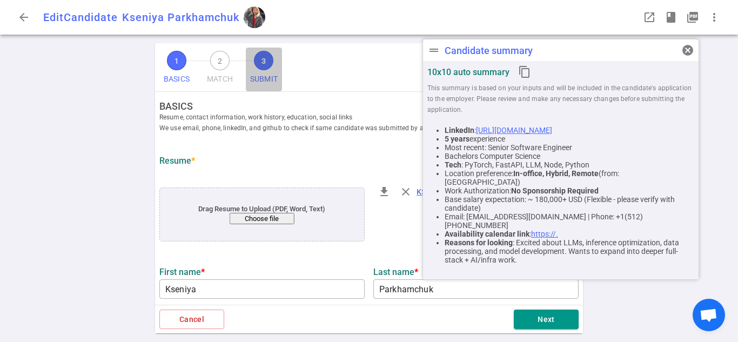
click at [266, 66] on span "3" at bounding box center [263, 60] width 19 height 19
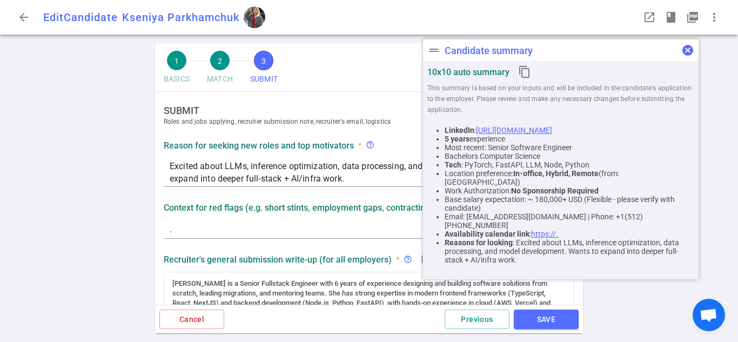
click at [685, 56] on span "cancel" at bounding box center [687, 50] width 13 height 13
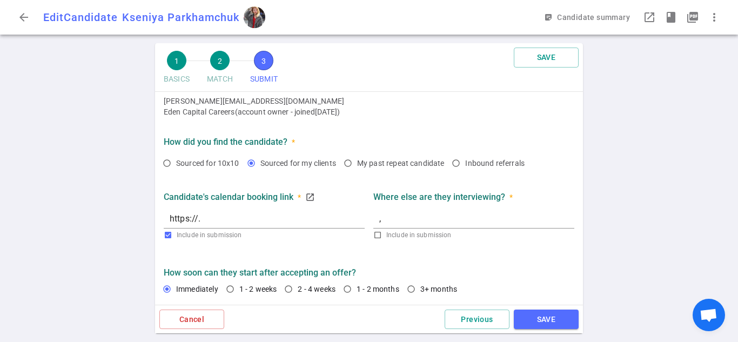
scroll to position [825, 0]
click at [536, 328] on button "SAVE" at bounding box center [545, 319] width 65 height 20
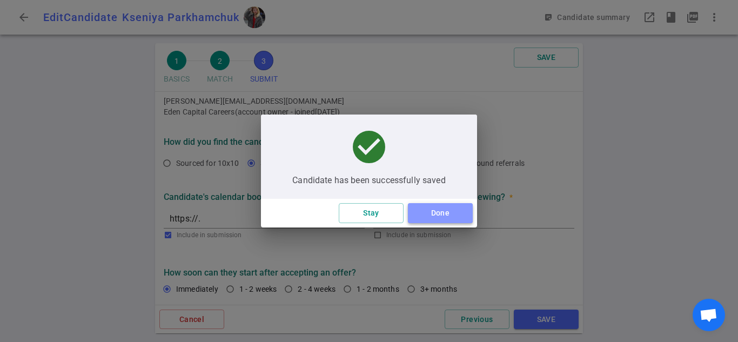
click at [456, 215] on button "Done" at bounding box center [440, 213] width 65 height 20
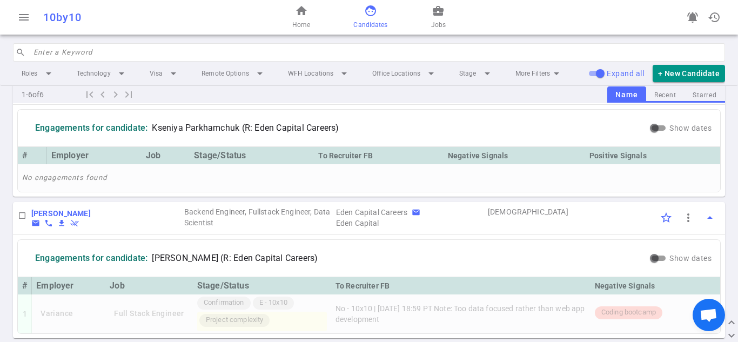
scroll to position [786, 0]
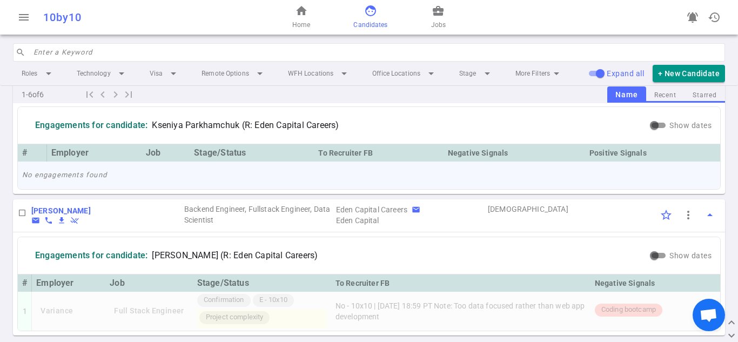
click at [670, 189] on td "No engagements found" at bounding box center [369, 175] width 702 height 28
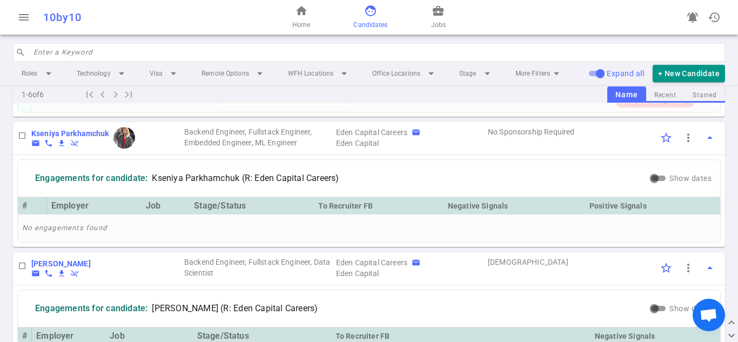
scroll to position [731, 0]
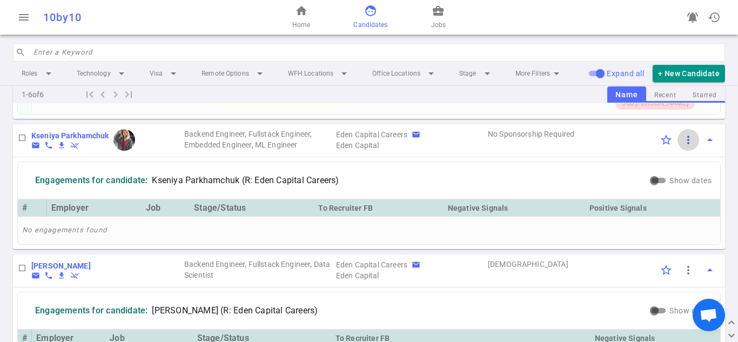
click at [687, 151] on button "more_vert" at bounding box center [688, 140] width 22 height 22
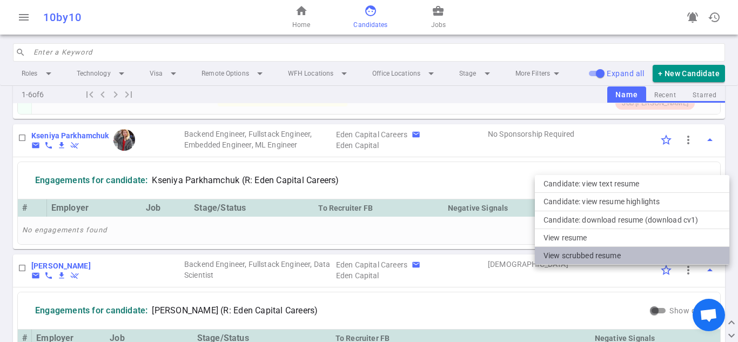
click at [596, 254] on li "View Scrubbed Resume" at bounding box center [632, 256] width 194 height 18
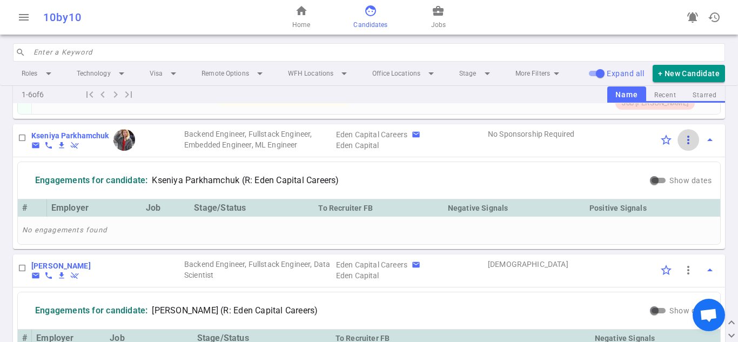
click at [681, 146] on span "more_vert" at bounding box center [687, 139] width 13 height 13
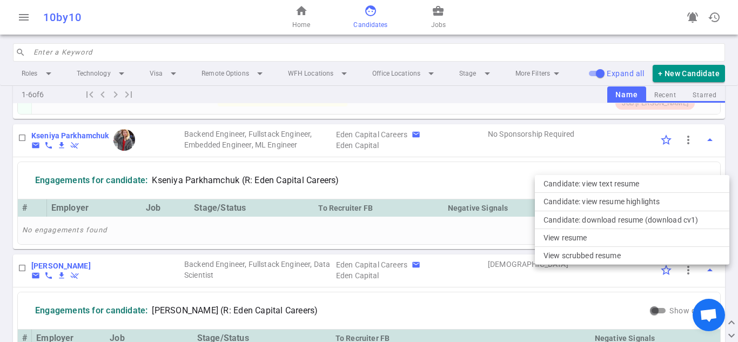
click at [420, 187] on div at bounding box center [369, 171] width 738 height 342
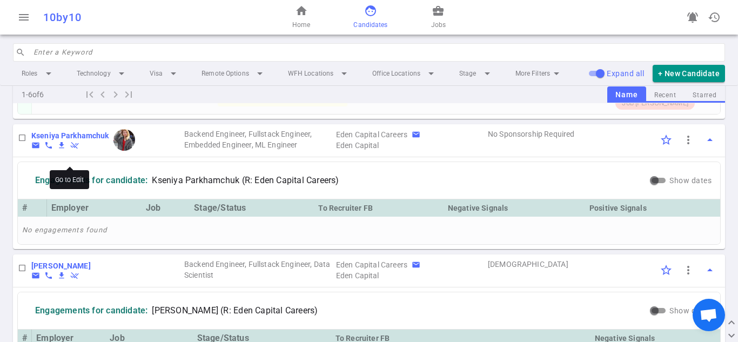
click at [49, 140] on b "Kseniya Parkhamchuk" at bounding box center [70, 135] width 78 height 9
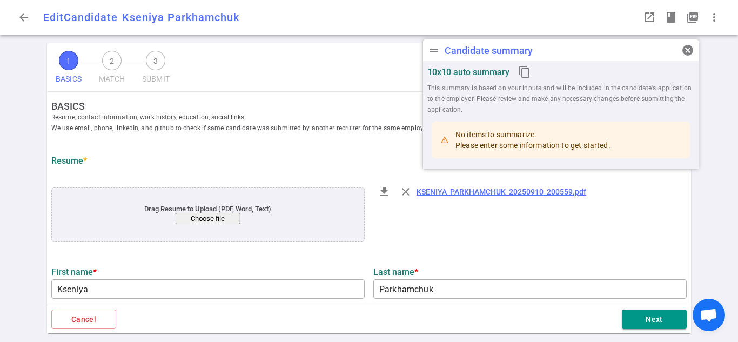
type input "Kseniya"
type input "Parkhamchuk"
type input "[EMAIL_ADDRESS][DOMAIN_NAME]"
type input "+1(512)748- 6658"
type input "[URL][DOMAIN_NAME]"
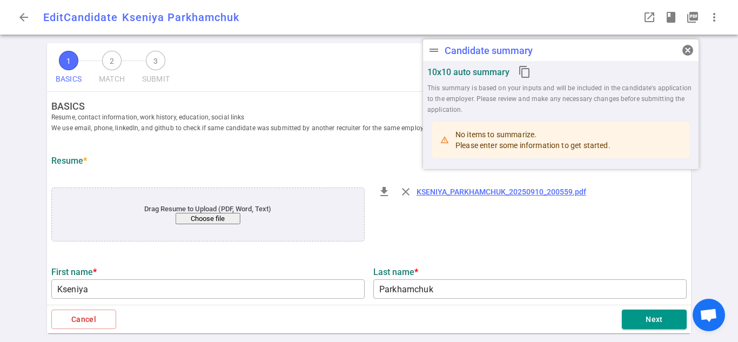
type textarea "[URL][DOMAIN_NAME]"
type textarea "Senior Software Engineer"
type input "5.3"
type input "5"
type input "Computer Science"
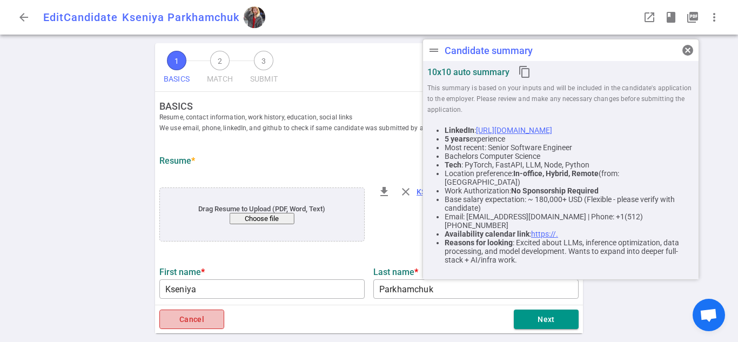
click at [209, 319] on button "Cancel" at bounding box center [191, 319] width 65 height 20
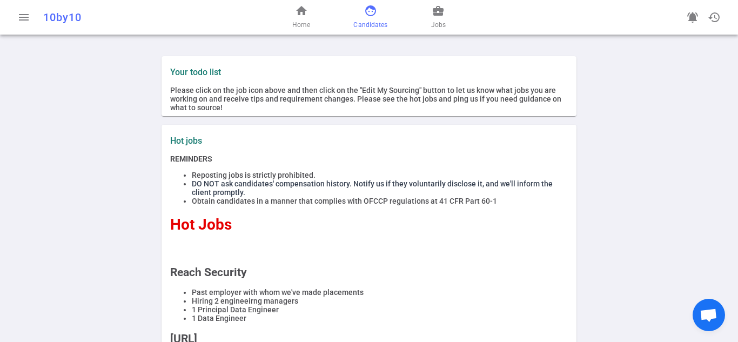
click at [368, 27] on span "Candidates" at bounding box center [370, 24] width 34 height 11
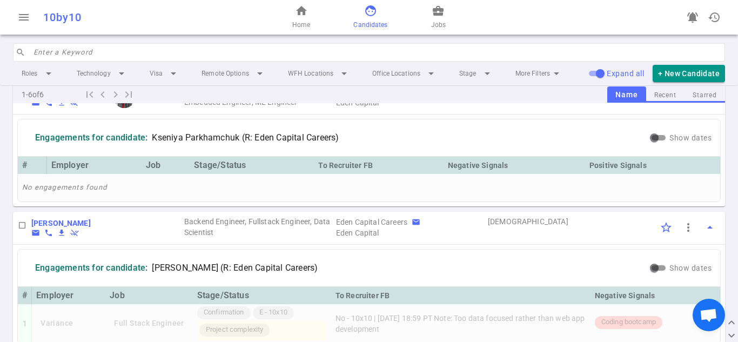
scroll to position [726, 0]
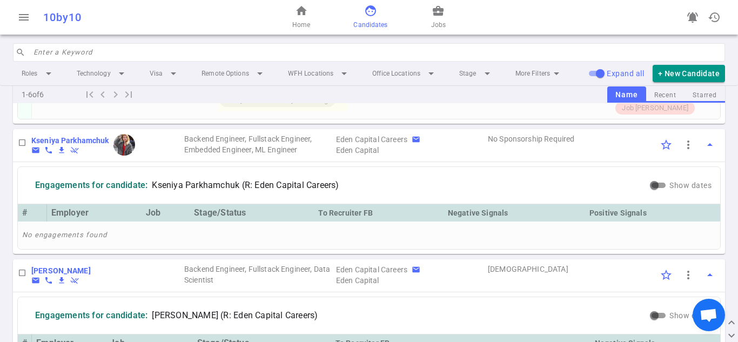
click at [123, 156] on img at bounding box center [124, 145] width 22 height 22
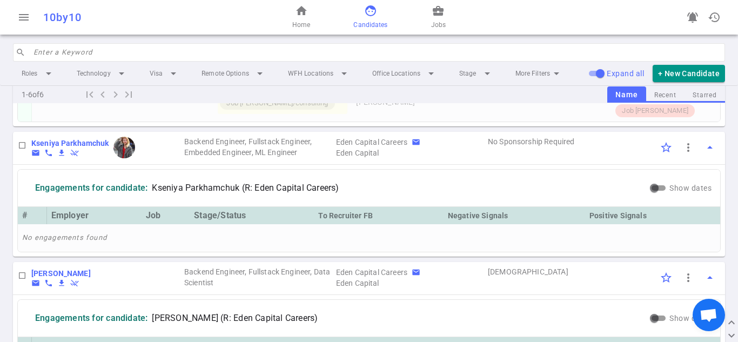
scroll to position [698, 0]
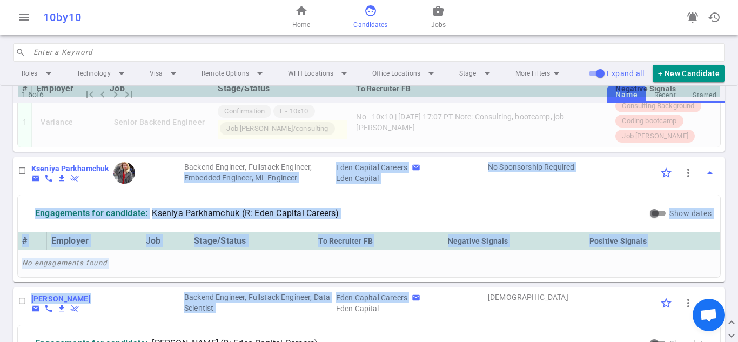
drag, startPoint x: 184, startPoint y: 200, endPoint x: 443, endPoint y: 319, distance: 285.3
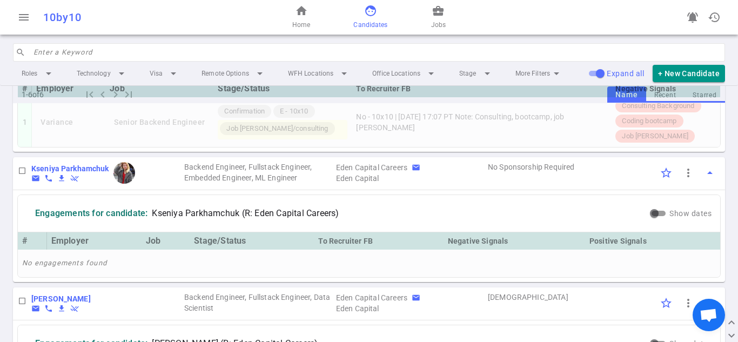
click at [442, 23] on span "Jobs" at bounding box center [438, 24] width 15 height 11
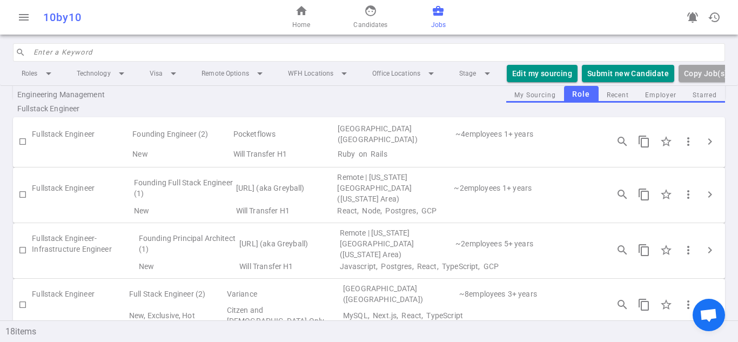
scroll to position [444, 0]
